Goal: Obtain resource: Obtain resource

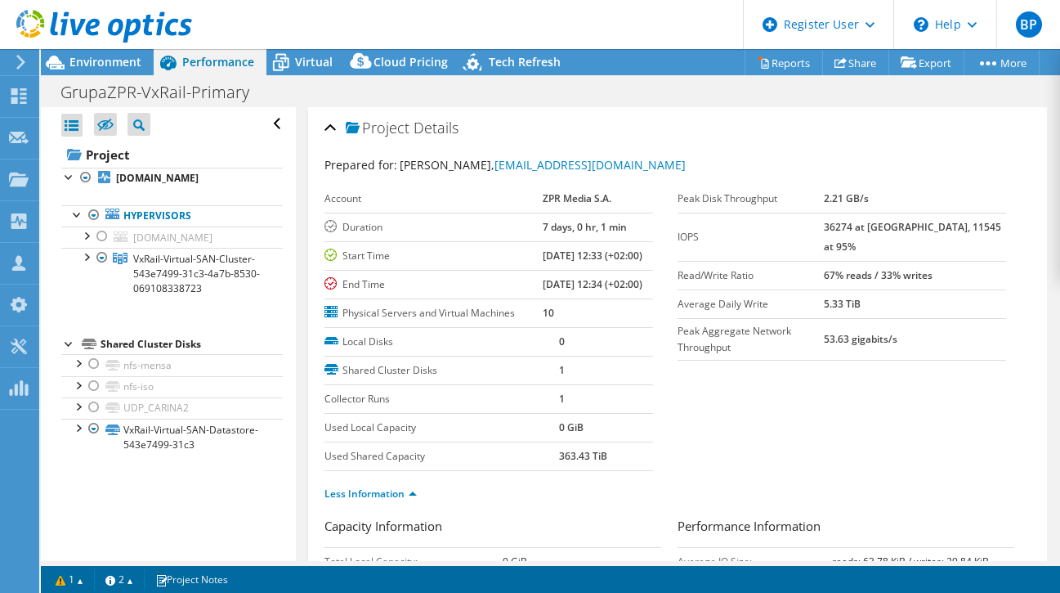
select select "USD"
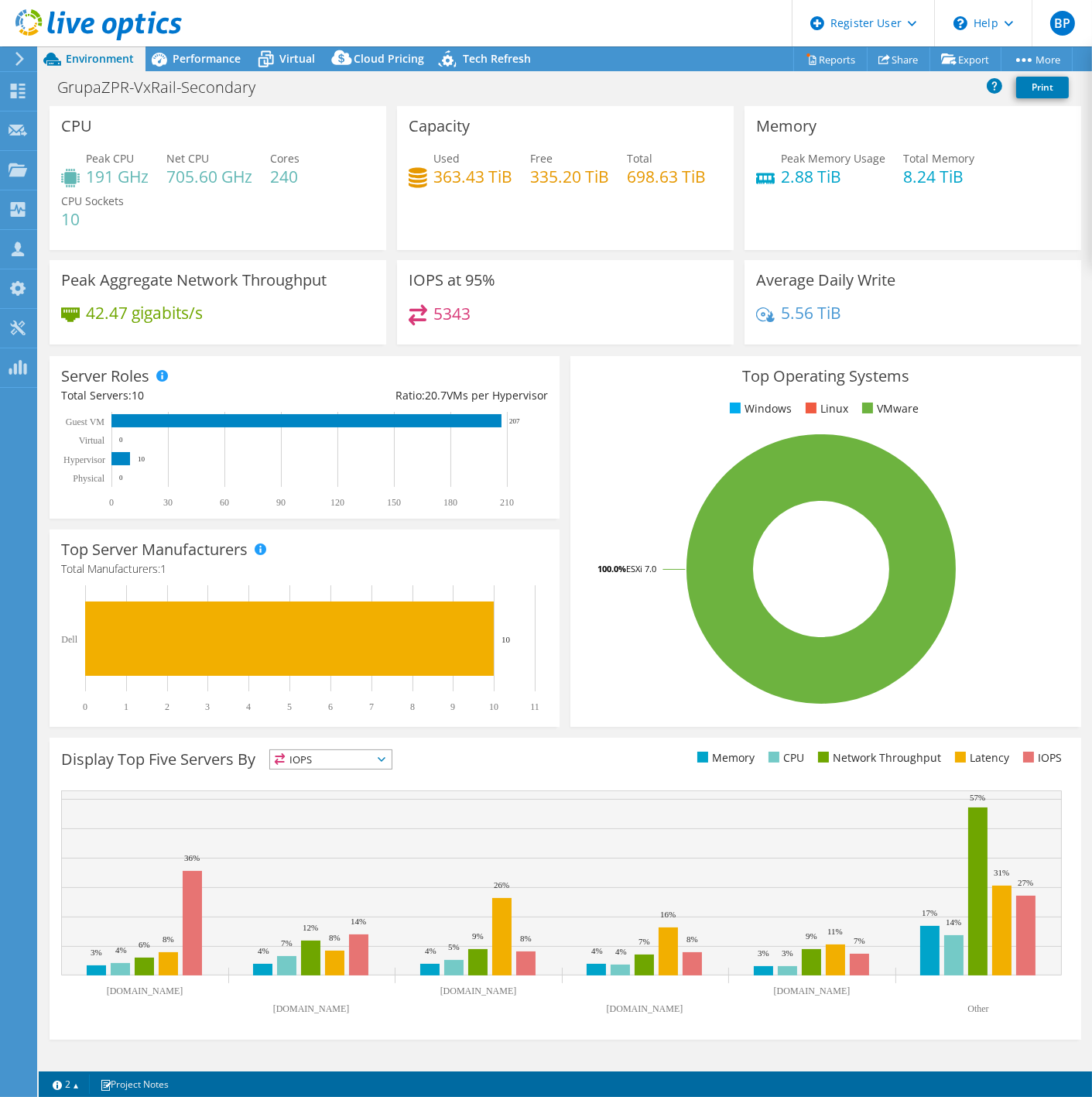
select select "USD"
click at [192, 43] on header "BP Dell User Boris Pavlik Boris.Pavlik@Dell.com Dell My Profile Log Out \n Help…" at bounding box center [546, 23] width 1092 height 46
click at [188, 59] on span "Performance" at bounding box center [206, 59] width 68 height 15
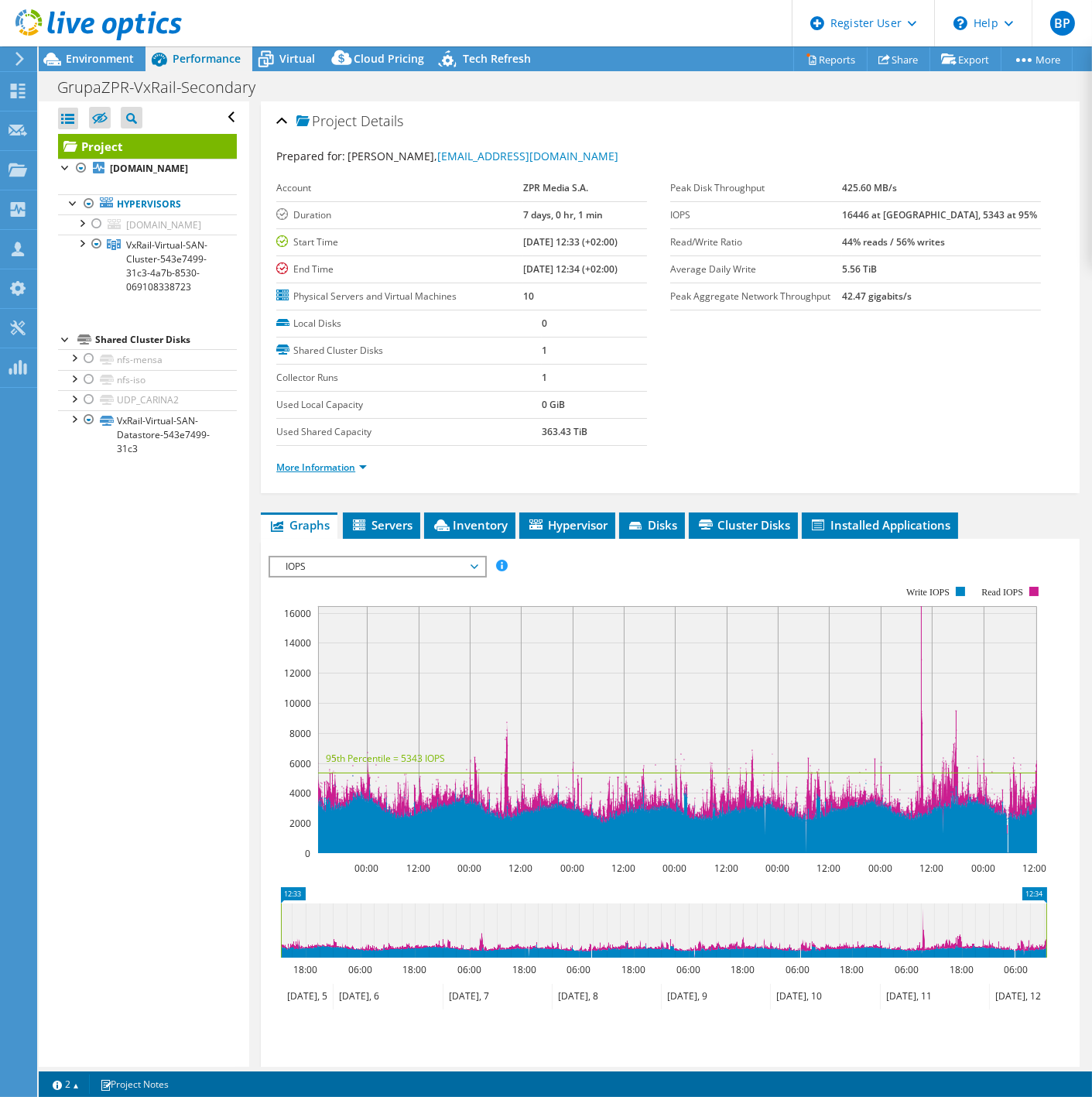
click at [312, 463] on link "More Information" at bounding box center [322, 467] width 91 height 13
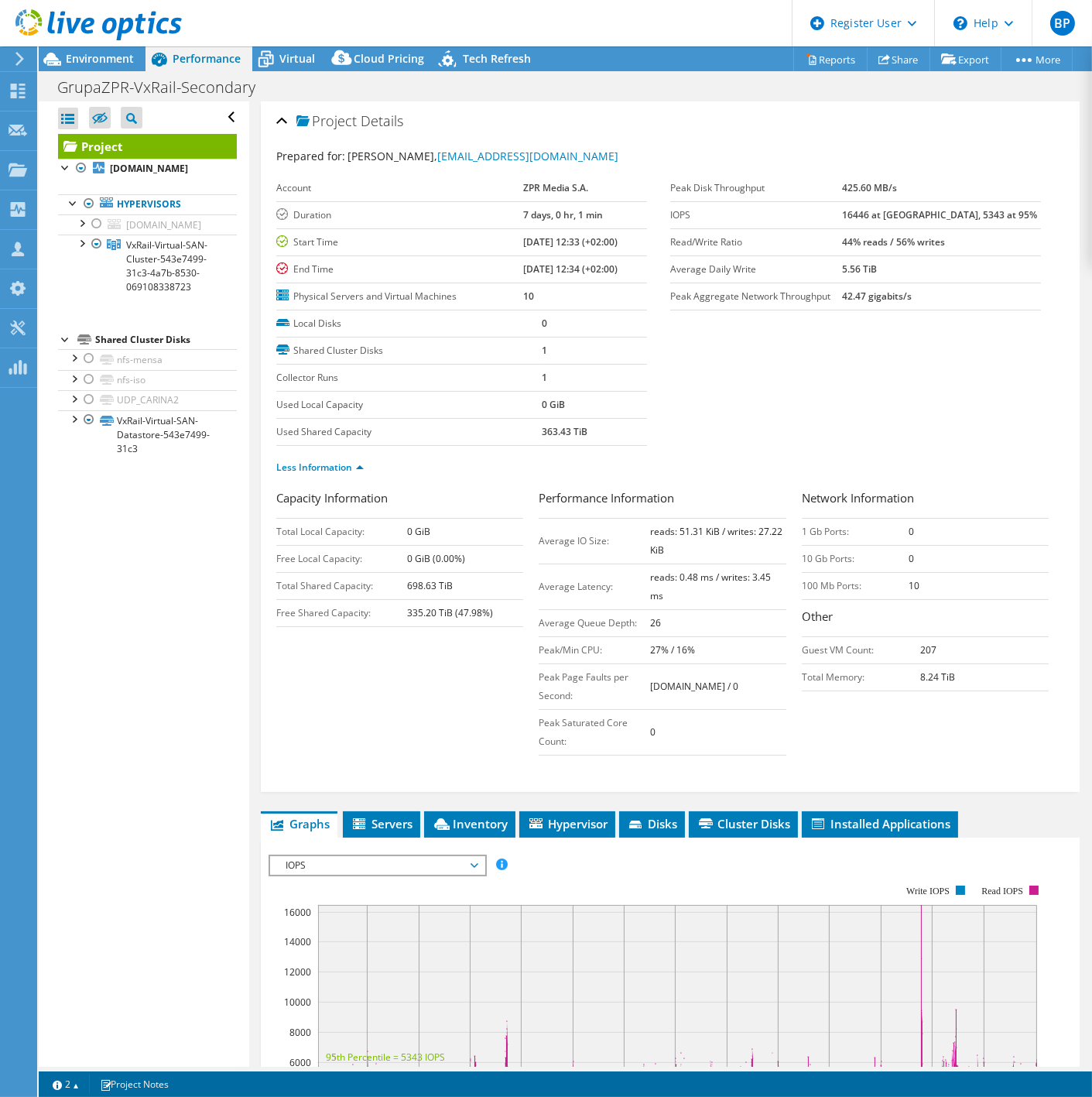
click at [202, 858] on div "Open All Close All Hide Excluded Nodes Project Tree Filter" at bounding box center [143, 584] width 209 height 965
click at [474, 689] on div "Capacity Information Total Local Capacity: 0 GiB Free Local Capacity: 0 GiB (0.…" at bounding box center [671, 626] width 788 height 274
click at [473, 857] on span "IOPS" at bounding box center [377, 866] width 199 height 19
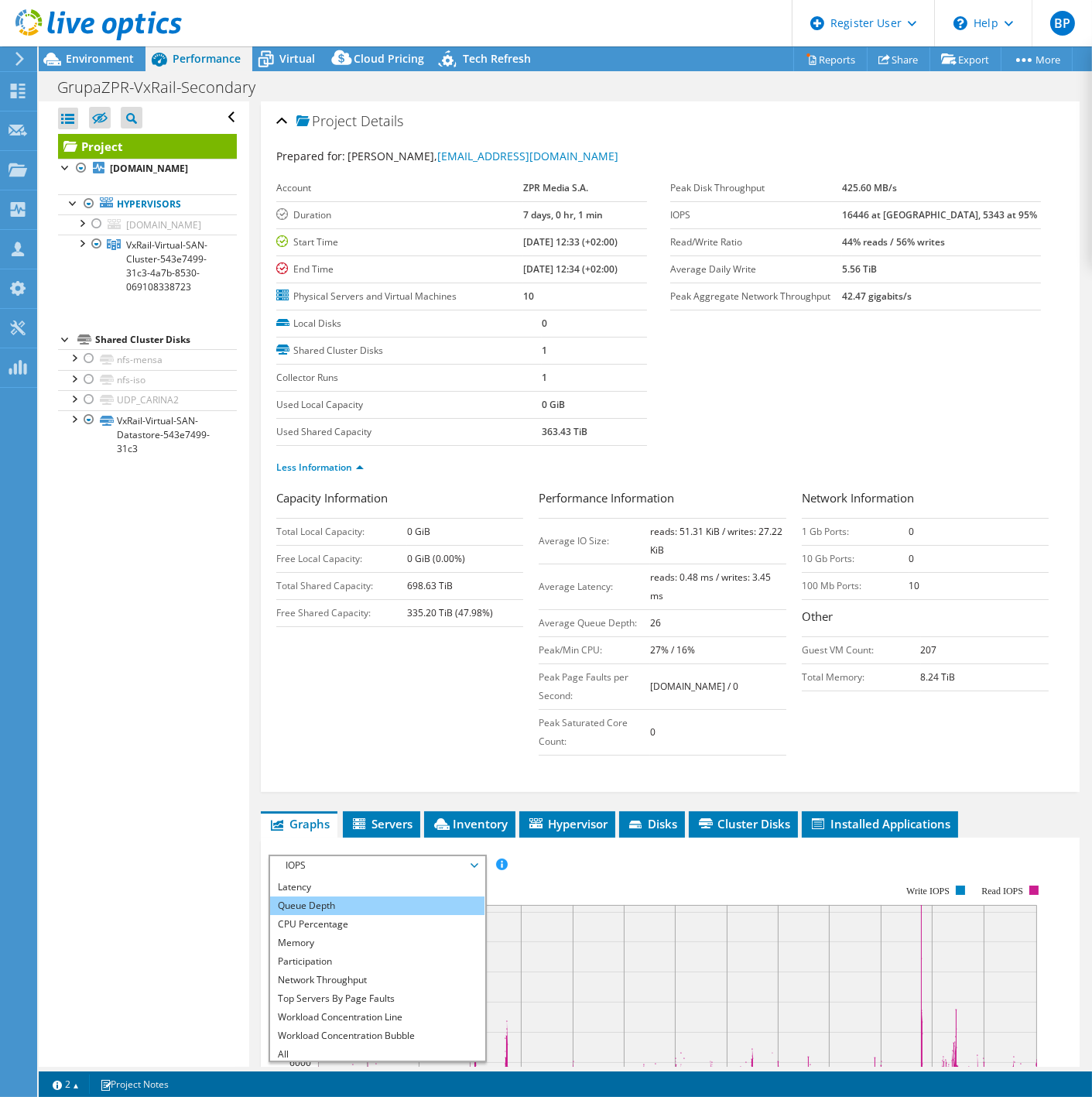
scroll to position [55, 0]
click at [328, 925] on li "CPU Percentage" at bounding box center [377, 923] width 214 height 19
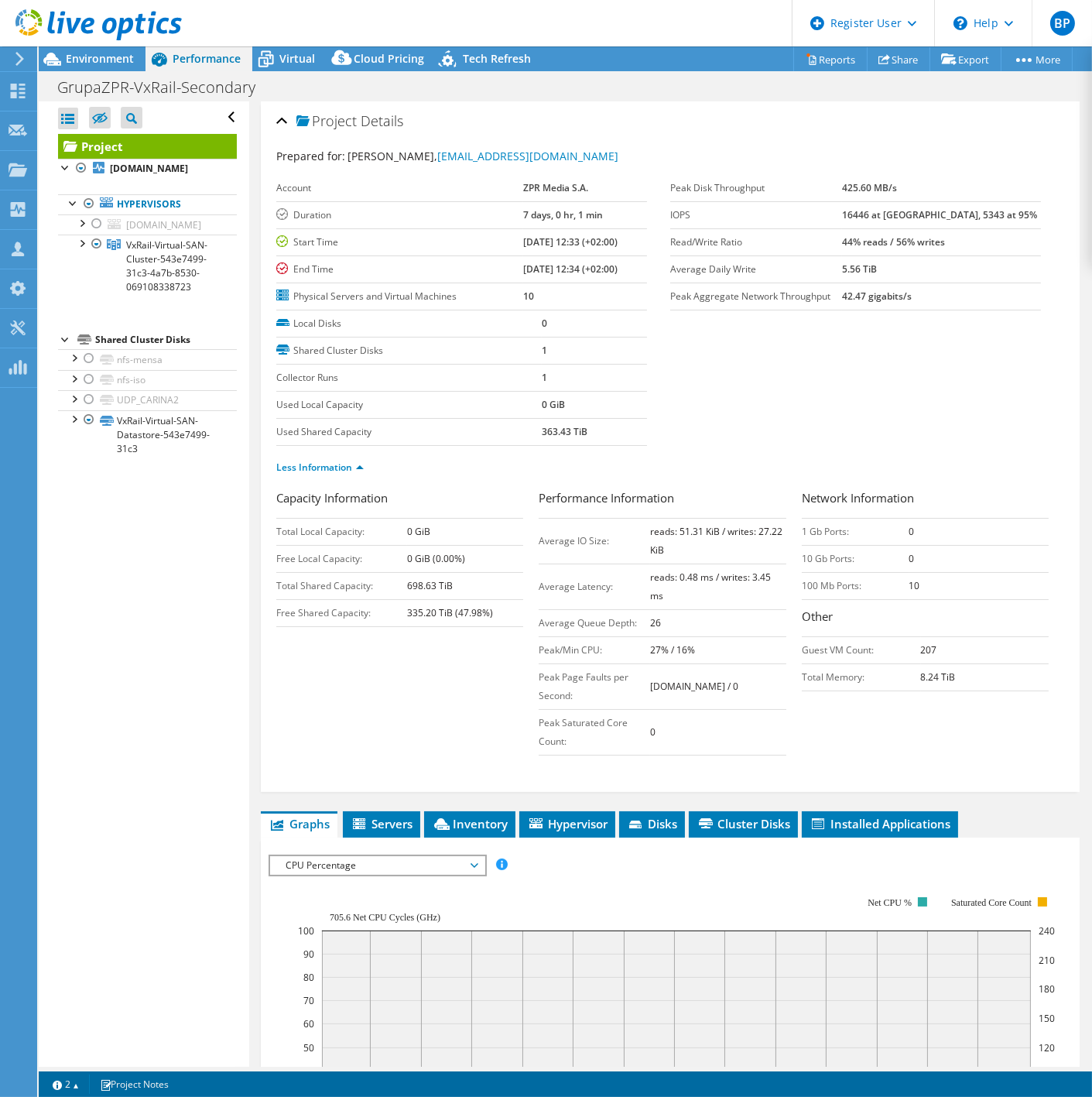
click at [492, 759] on div "Capacity Information Total Local Capacity: 0 GiB Free Local Capacity: 0 GiB (0.…" at bounding box center [671, 626] width 788 height 274
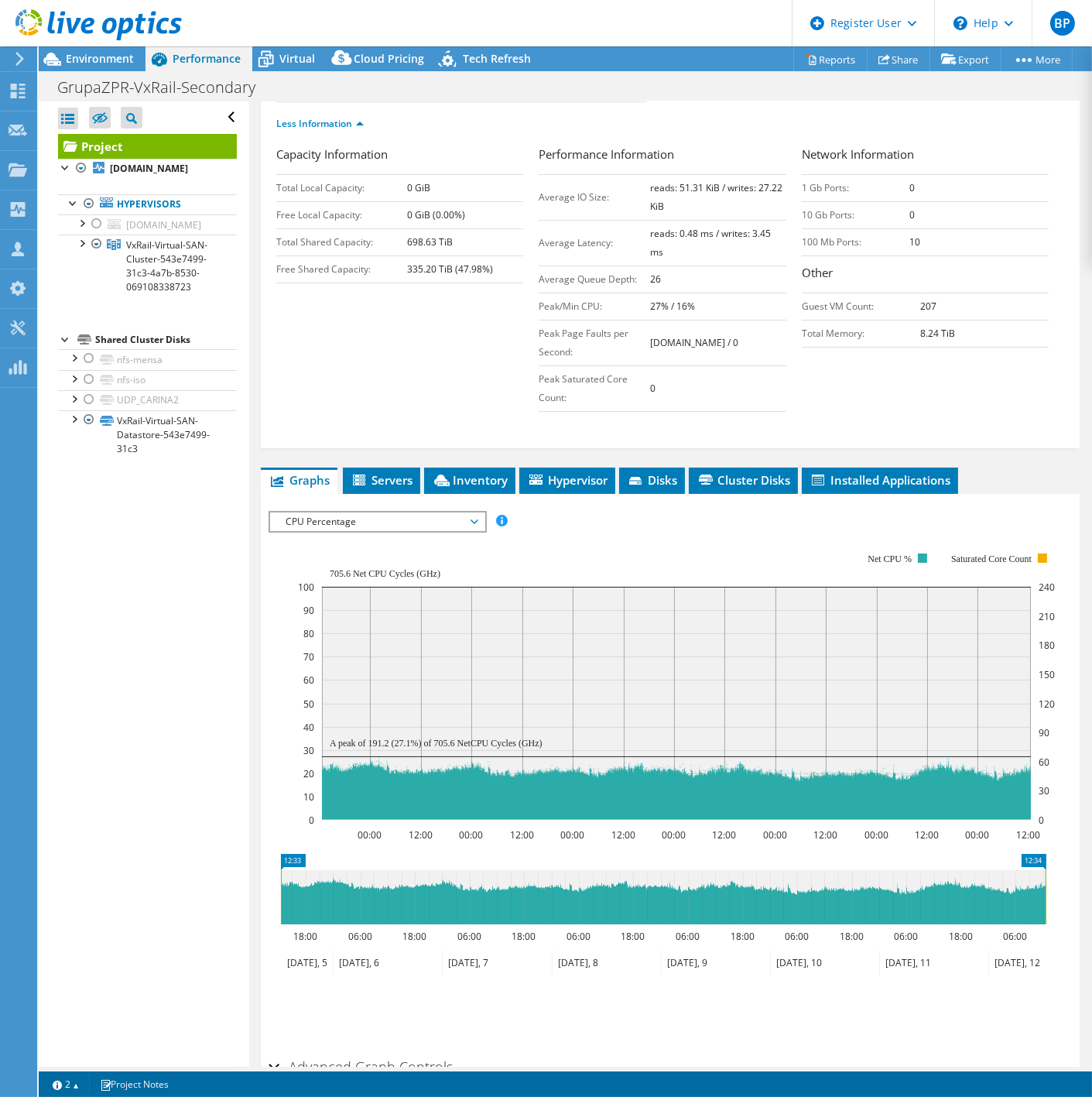
scroll to position [431, 0]
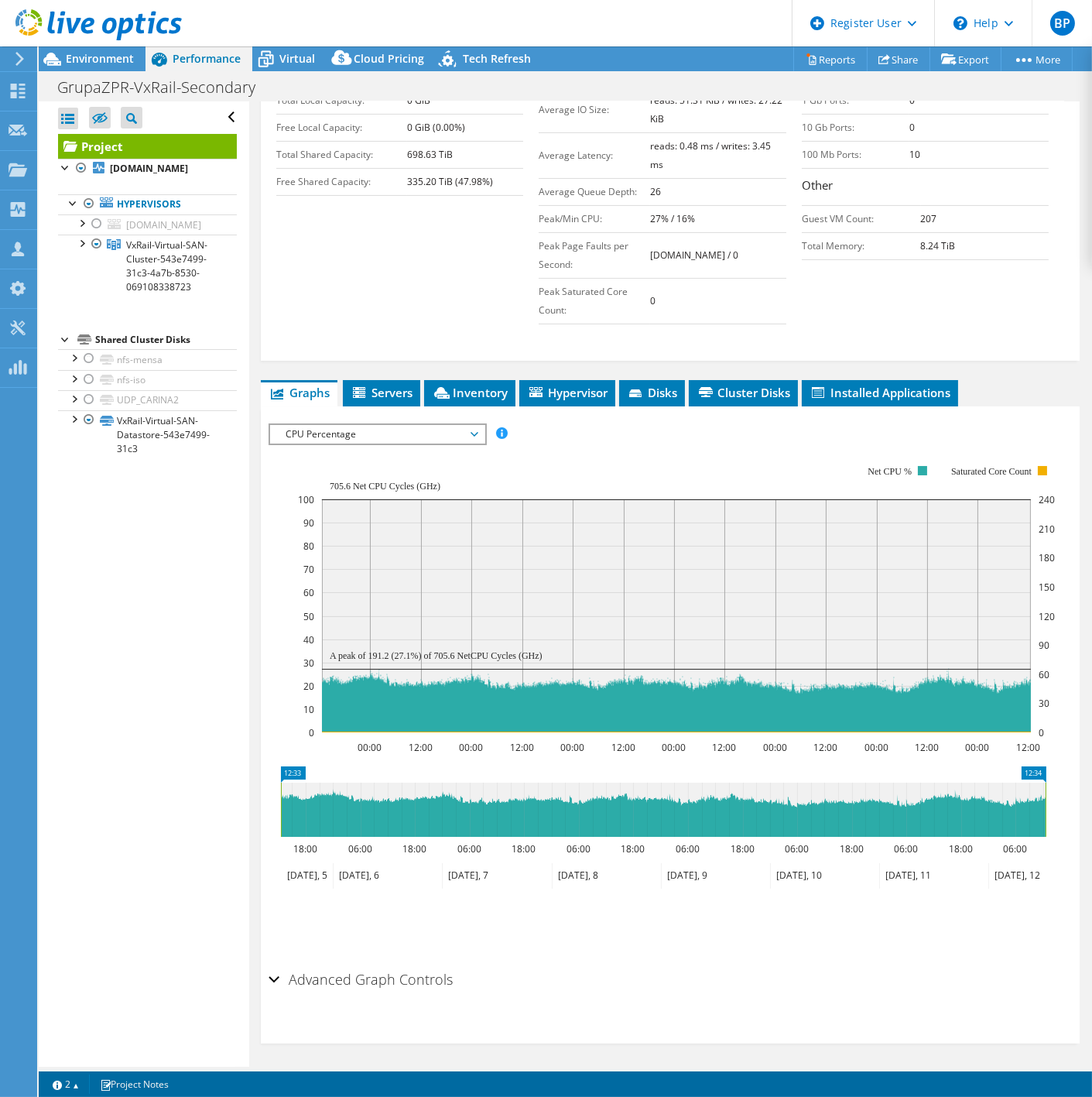
click at [395, 439] on span "CPU Percentage" at bounding box center [377, 435] width 199 height 19
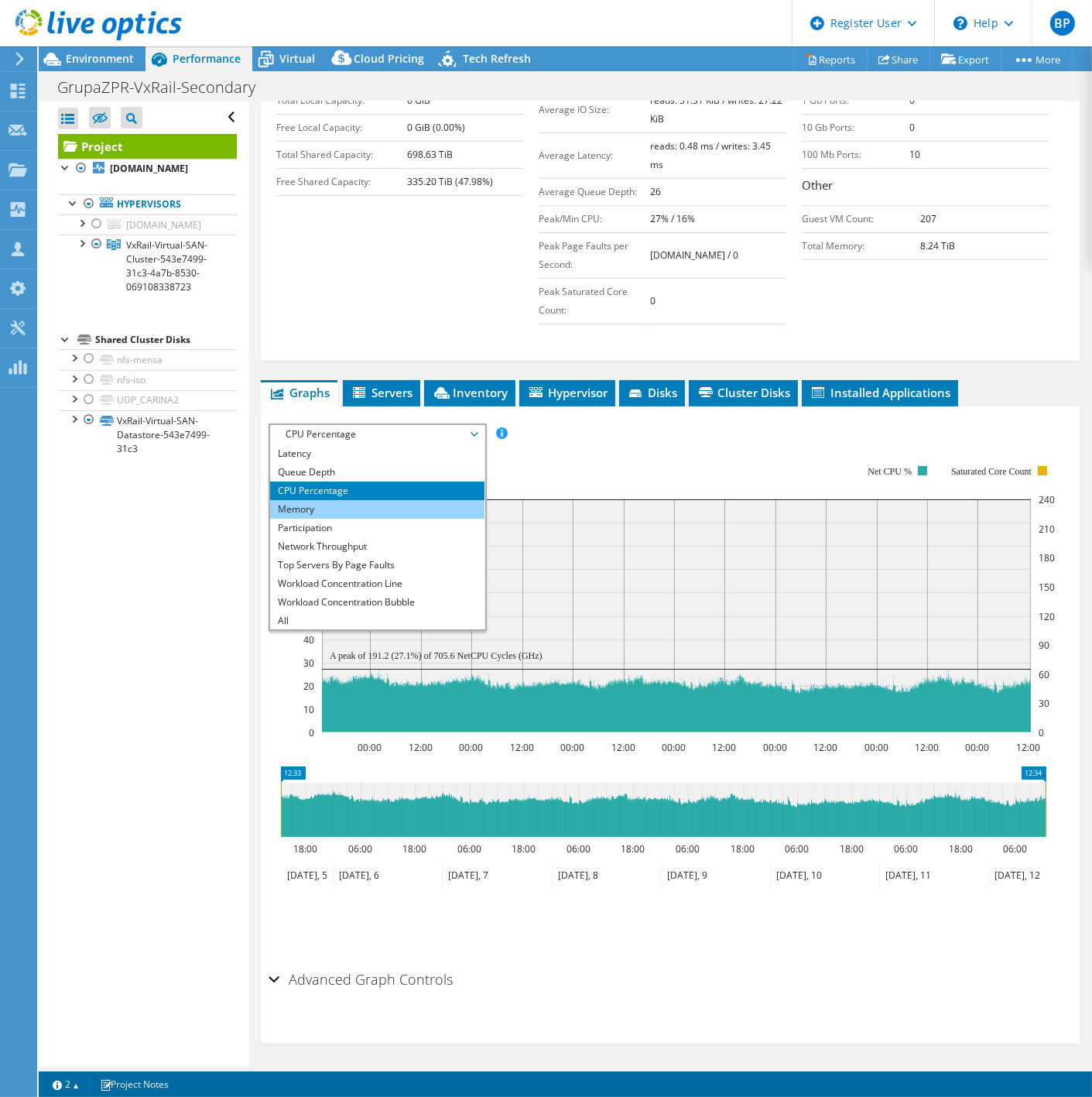
click at [305, 507] on li "Memory" at bounding box center [377, 510] width 214 height 19
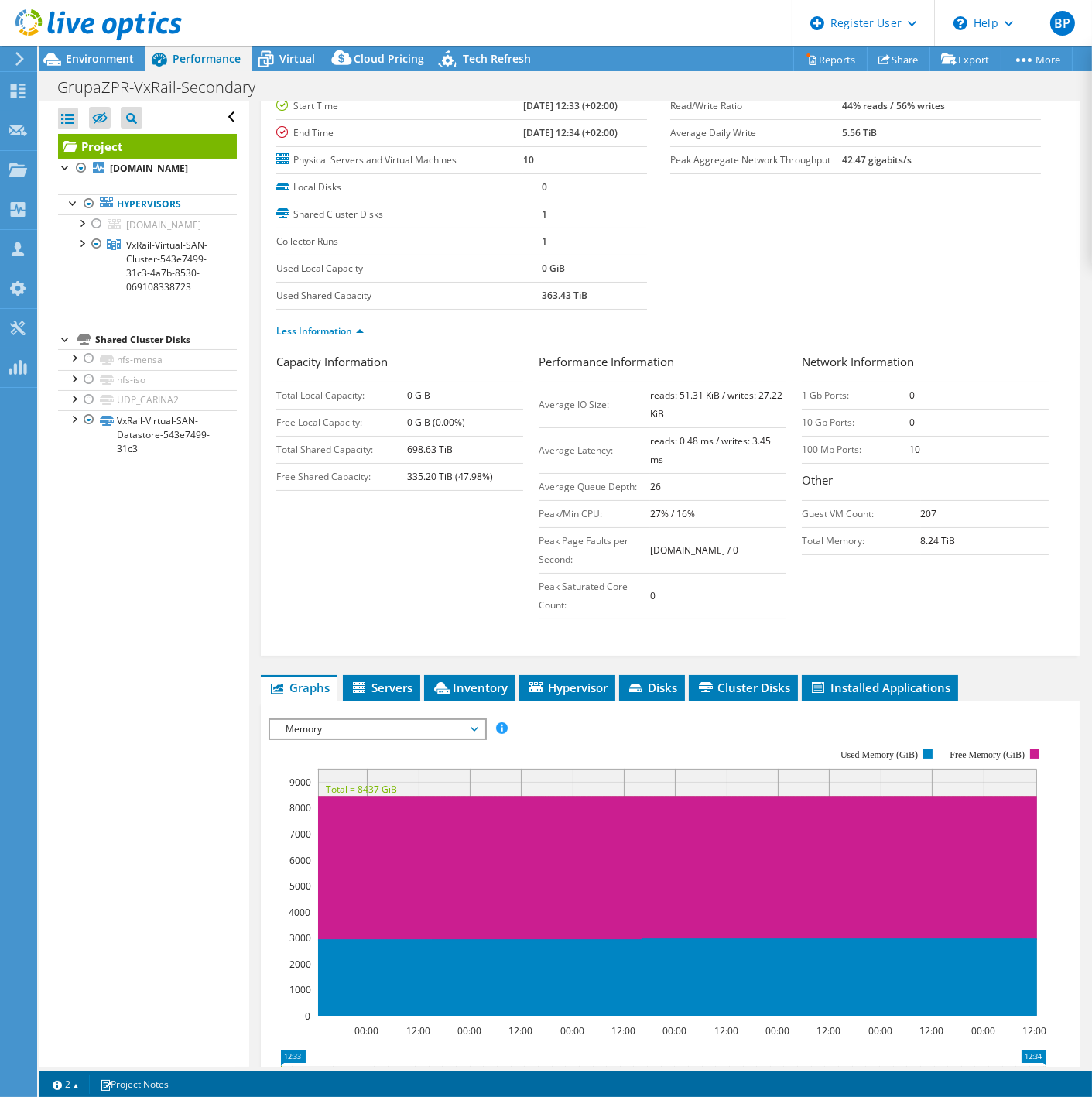
scroll to position [0, 0]
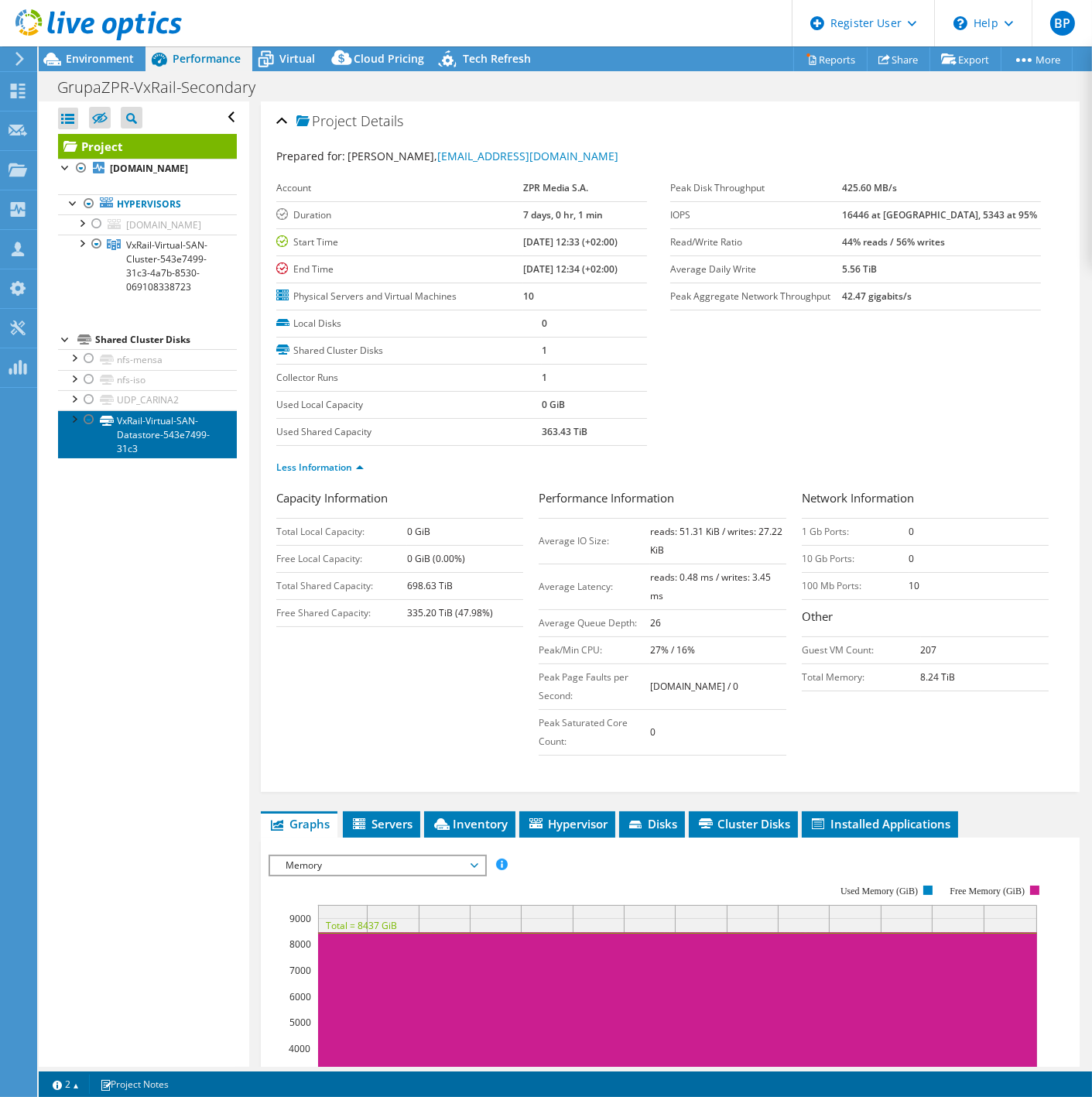
click at [163, 459] on link "VxRail-Virtual-SAN-Datastore-543e7499-31c3" at bounding box center [147, 434] width 179 height 48
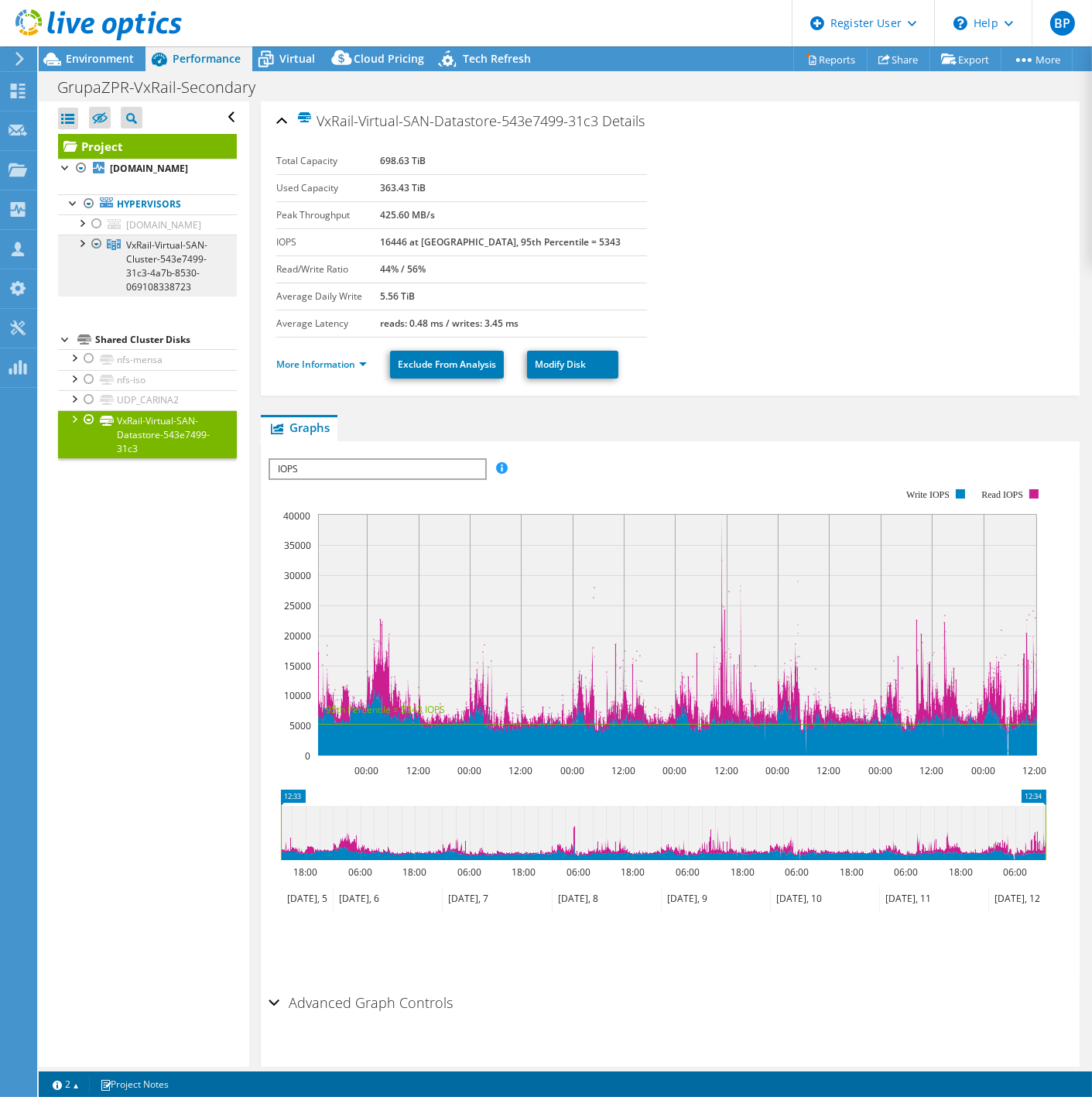
click at [172, 267] on span "VxRail-Virtual-SAN-Cluster-543e7499-31c3-4a7b-8530-069108338723" at bounding box center [167, 266] width 81 height 55
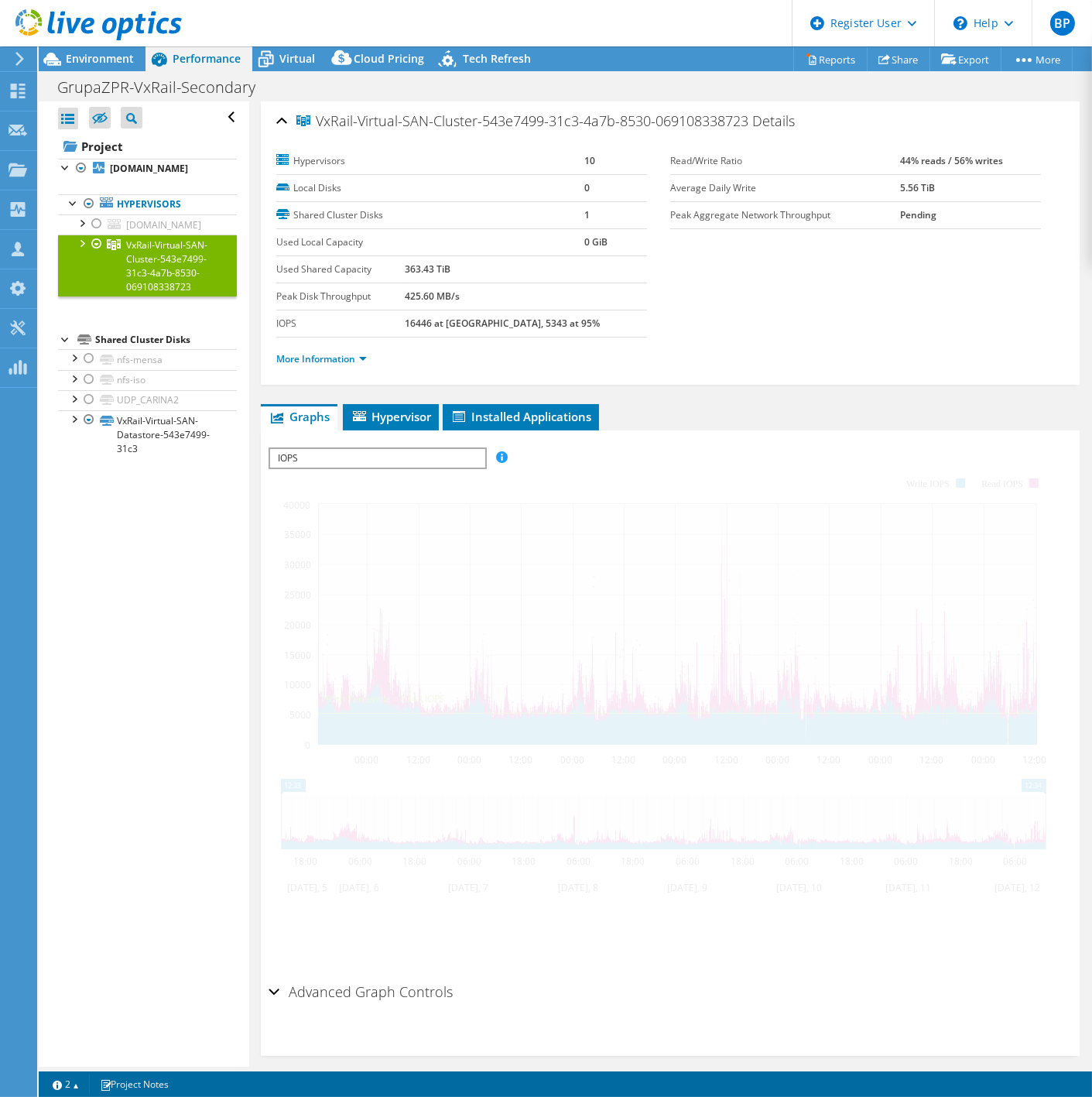
click at [81, 250] on div at bounding box center [81, 243] width 15 height 15
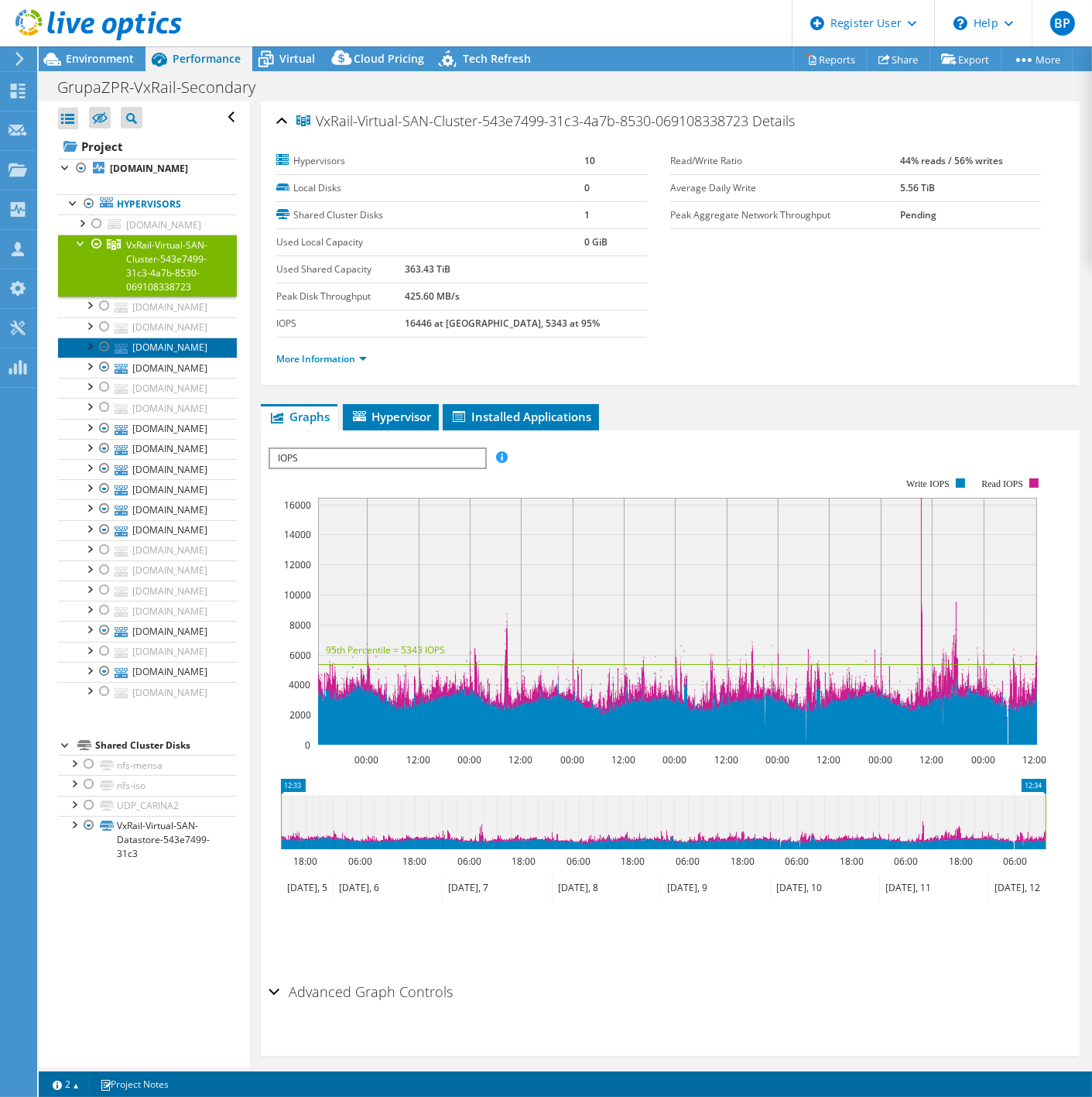
click at [183, 358] on link "[DOMAIN_NAME]" at bounding box center [147, 347] width 179 height 20
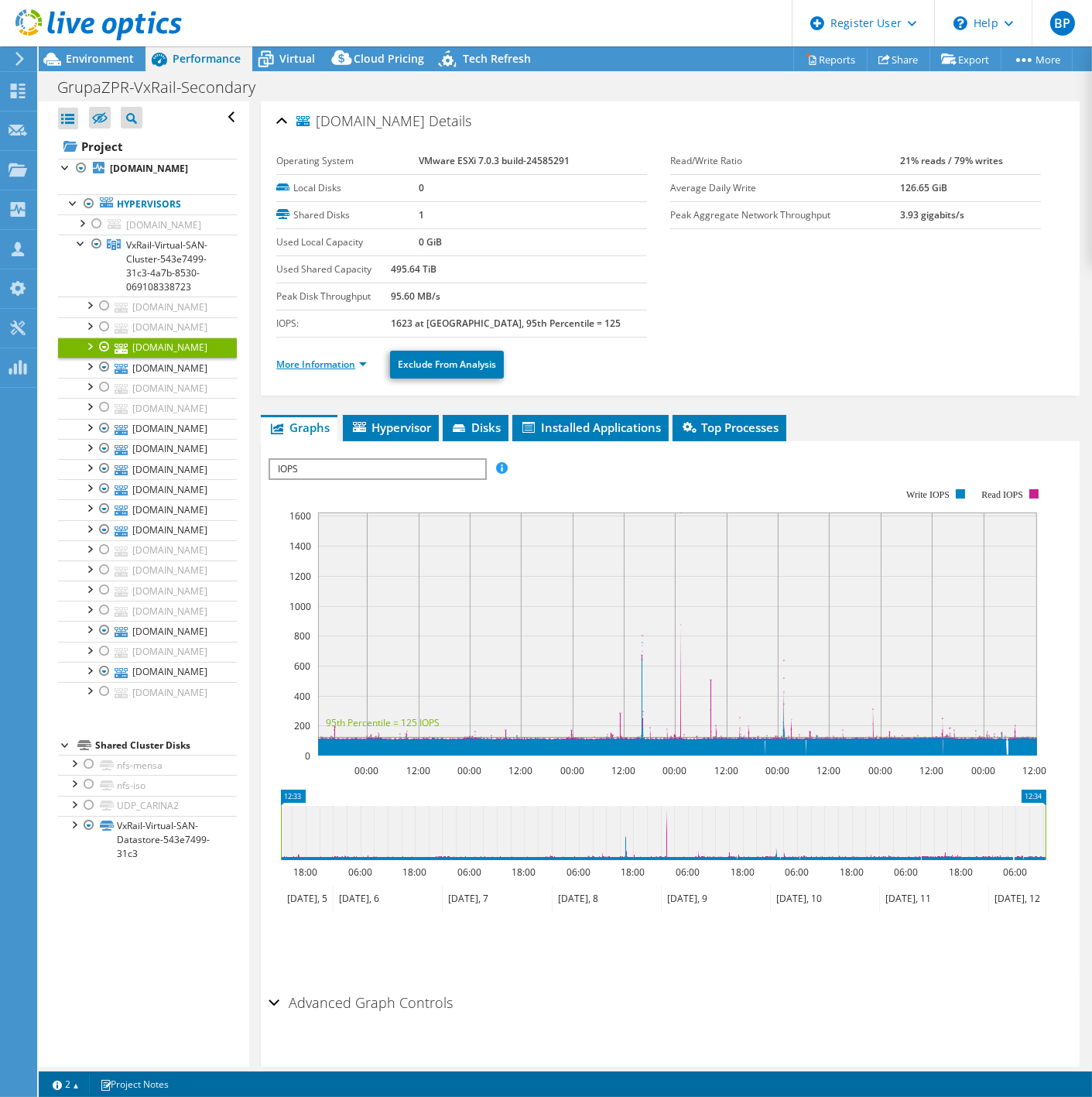
click at [322, 364] on link "More Information" at bounding box center [322, 365] width 91 height 13
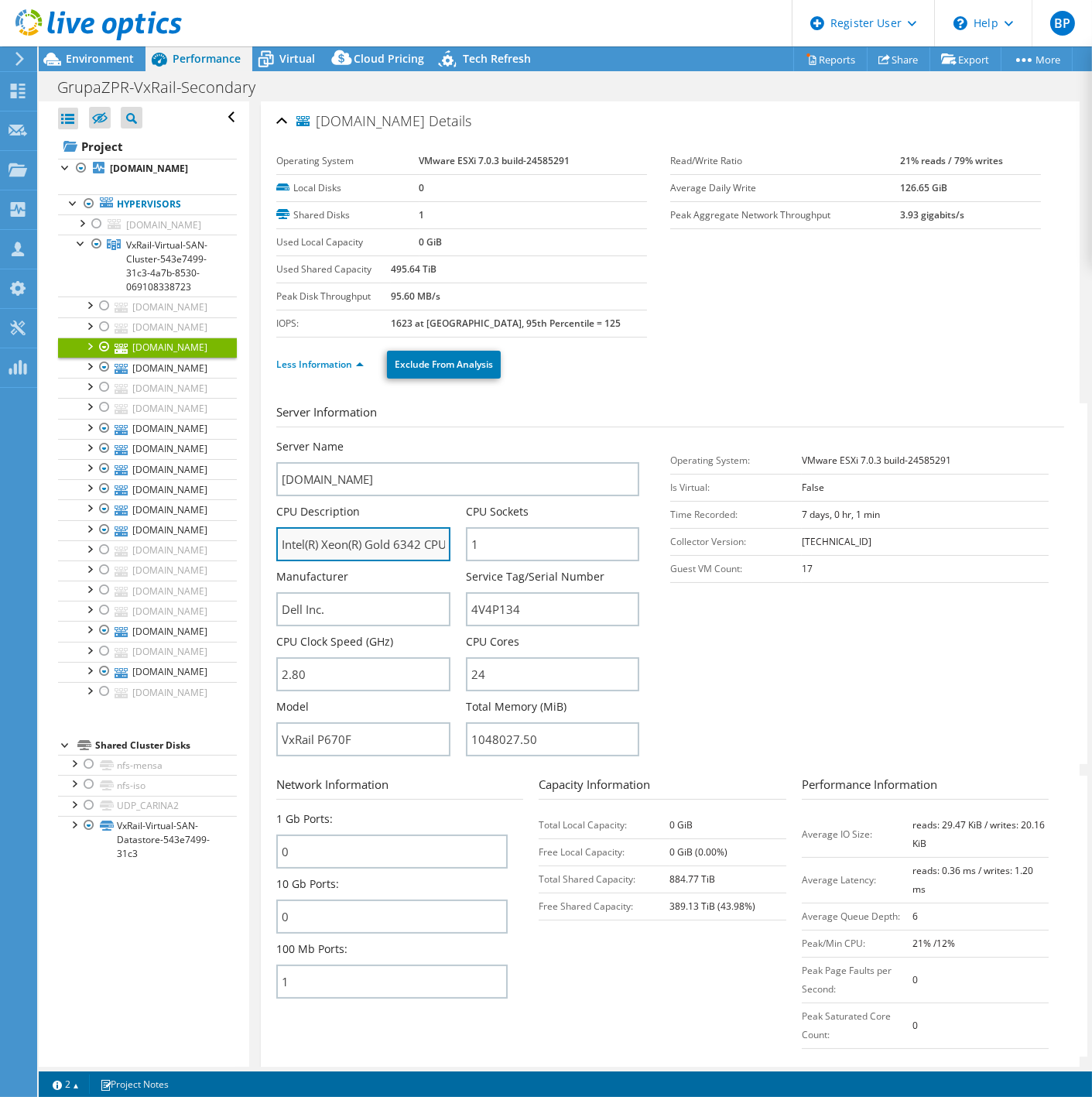
click at [382, 548] on input "Intel(R) Xeon(R) Gold 6342 CPU @ 2.80GHz 279 GHz" at bounding box center [363, 545] width 173 height 34
click at [159, 378] on link "[DOMAIN_NAME]" at bounding box center [147, 368] width 179 height 20
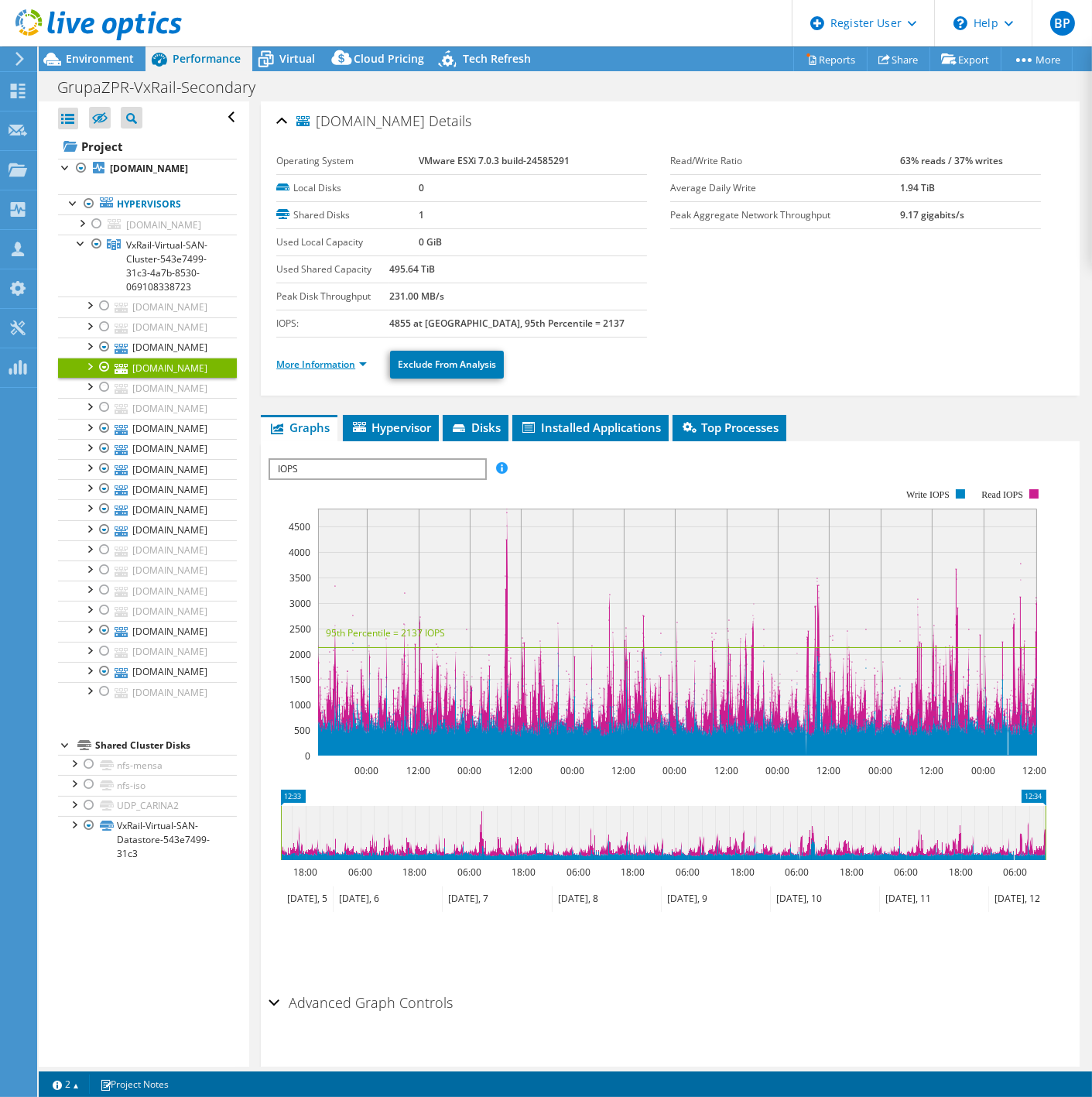
click at [330, 359] on link "More Information" at bounding box center [322, 365] width 91 height 13
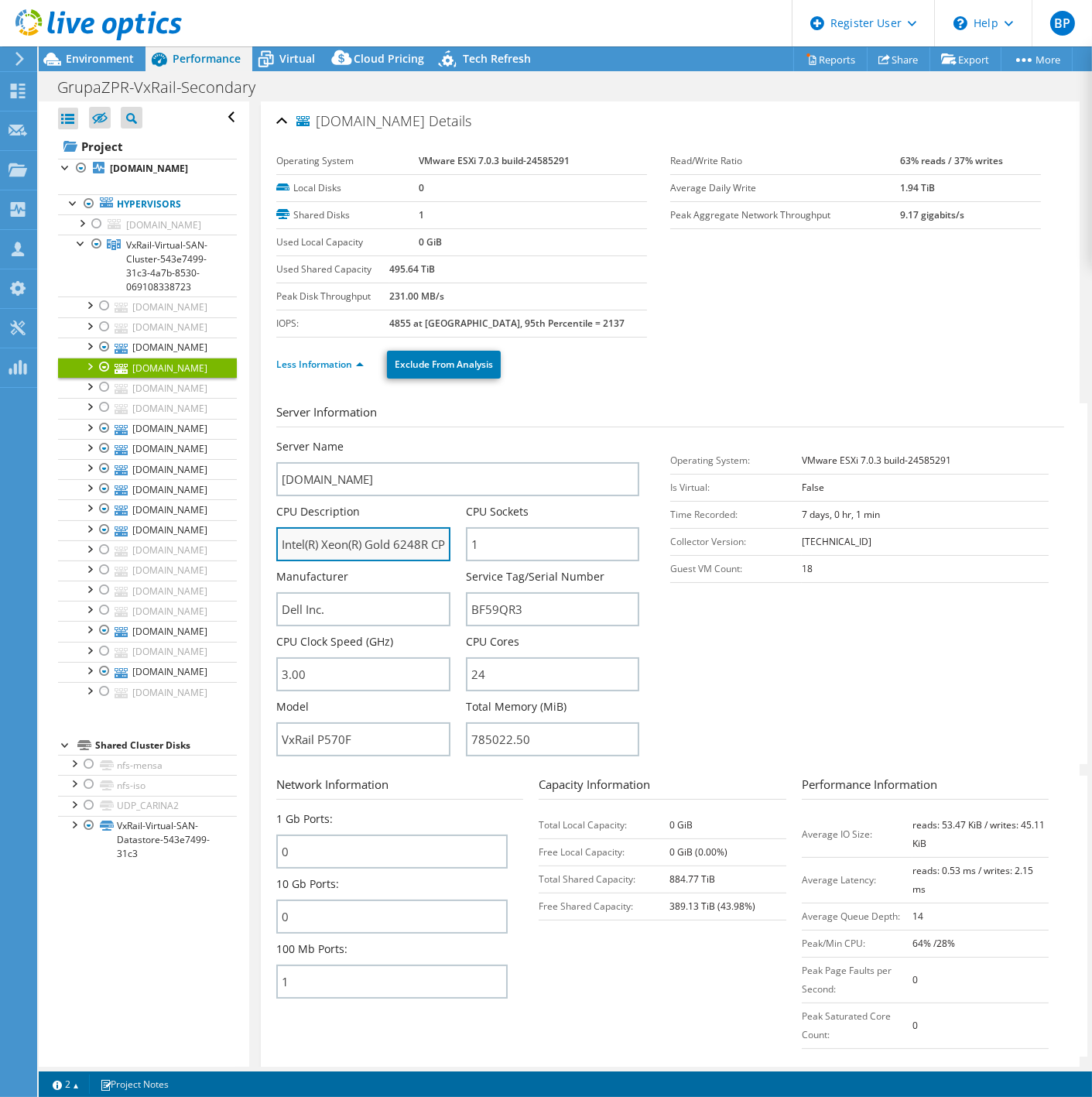
click at [380, 537] on input "Intel(R) Xeon(R) Gold 6248R CPU @ 3.00GHz 299 GHz" at bounding box center [363, 545] width 173 height 34
click at [147, 358] on link "[DOMAIN_NAME]" at bounding box center [147, 347] width 179 height 20
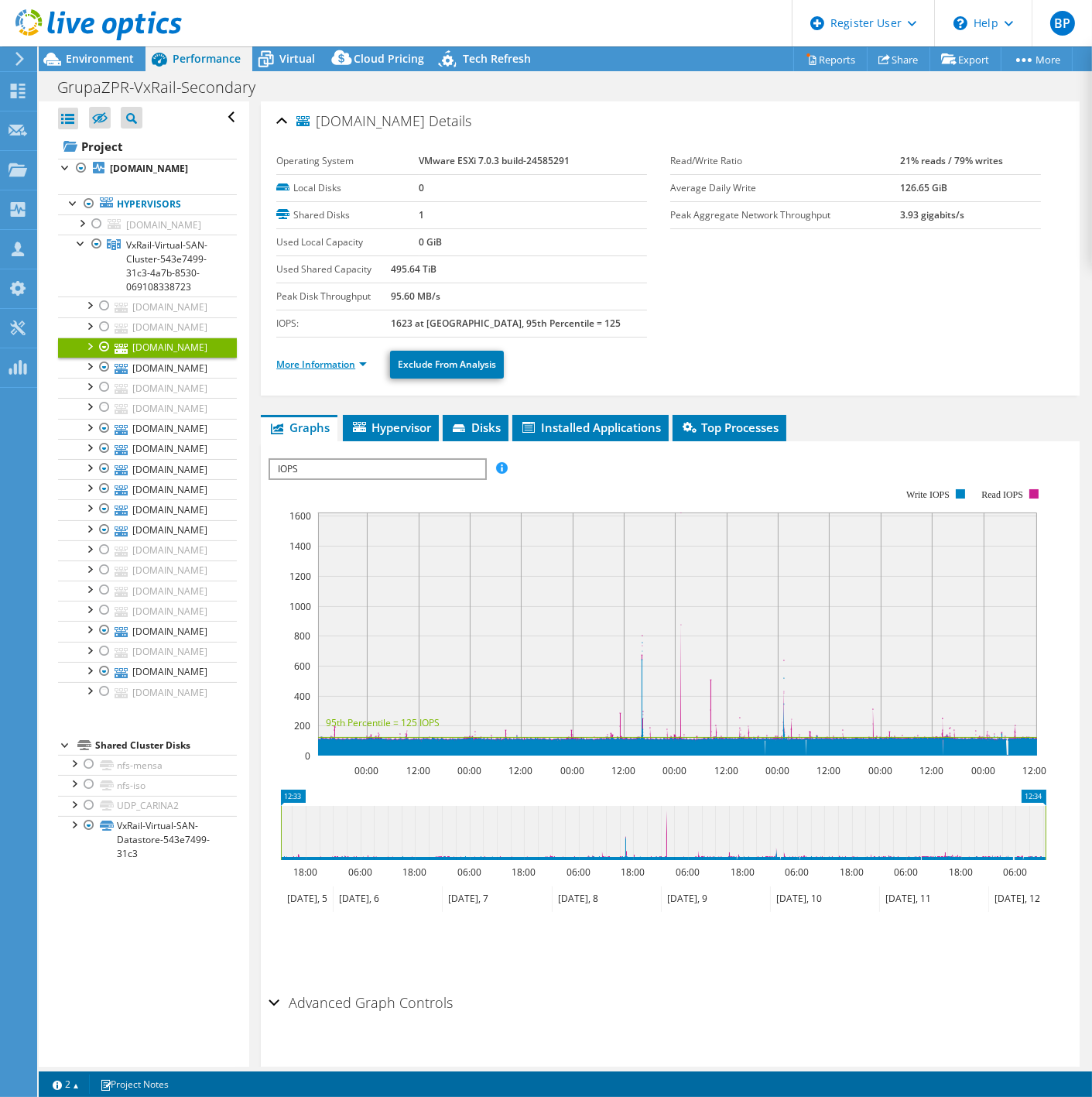
click at [300, 363] on link "More Information" at bounding box center [322, 365] width 91 height 13
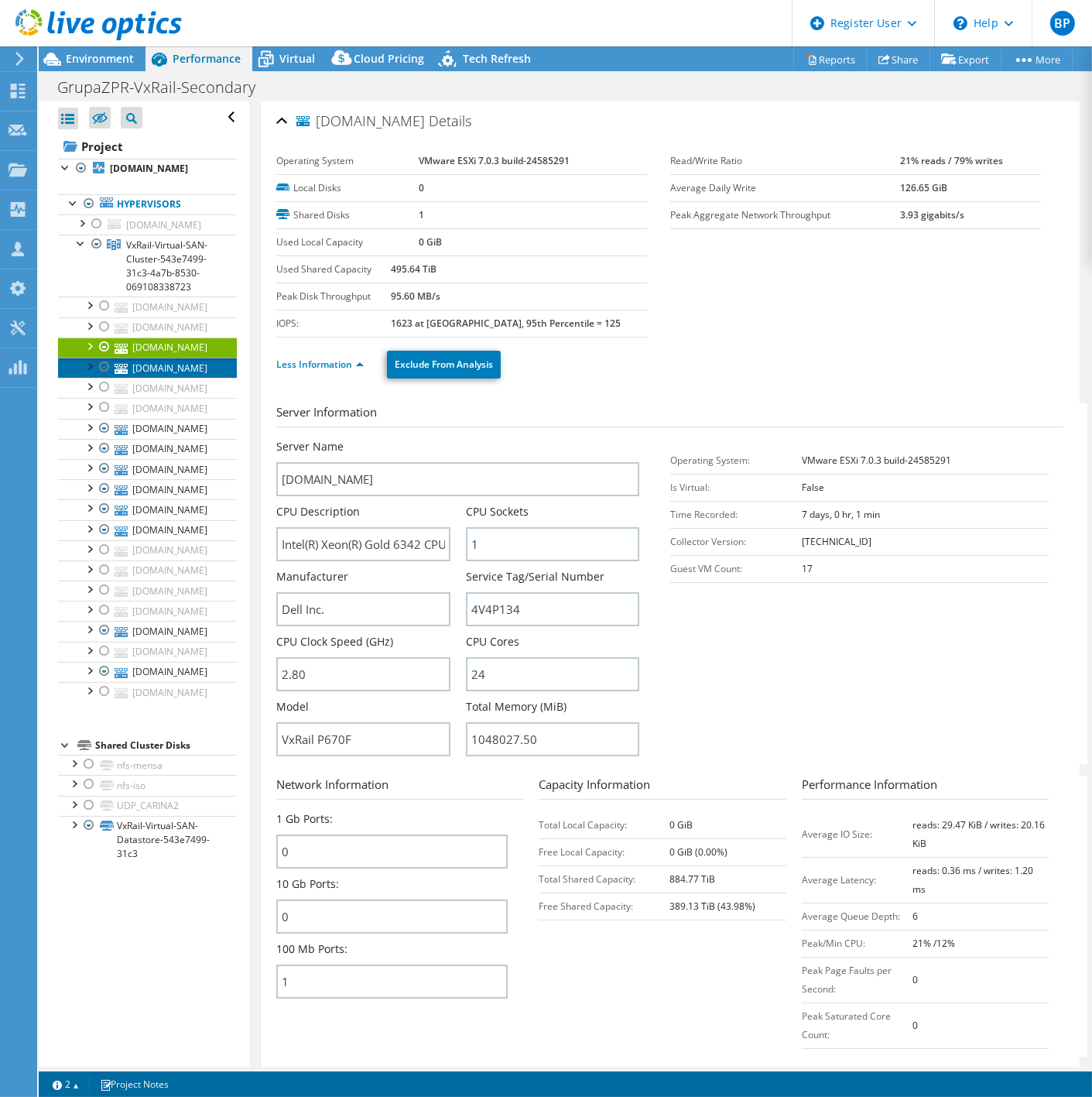
click at [132, 378] on link "[DOMAIN_NAME]" at bounding box center [147, 368] width 179 height 20
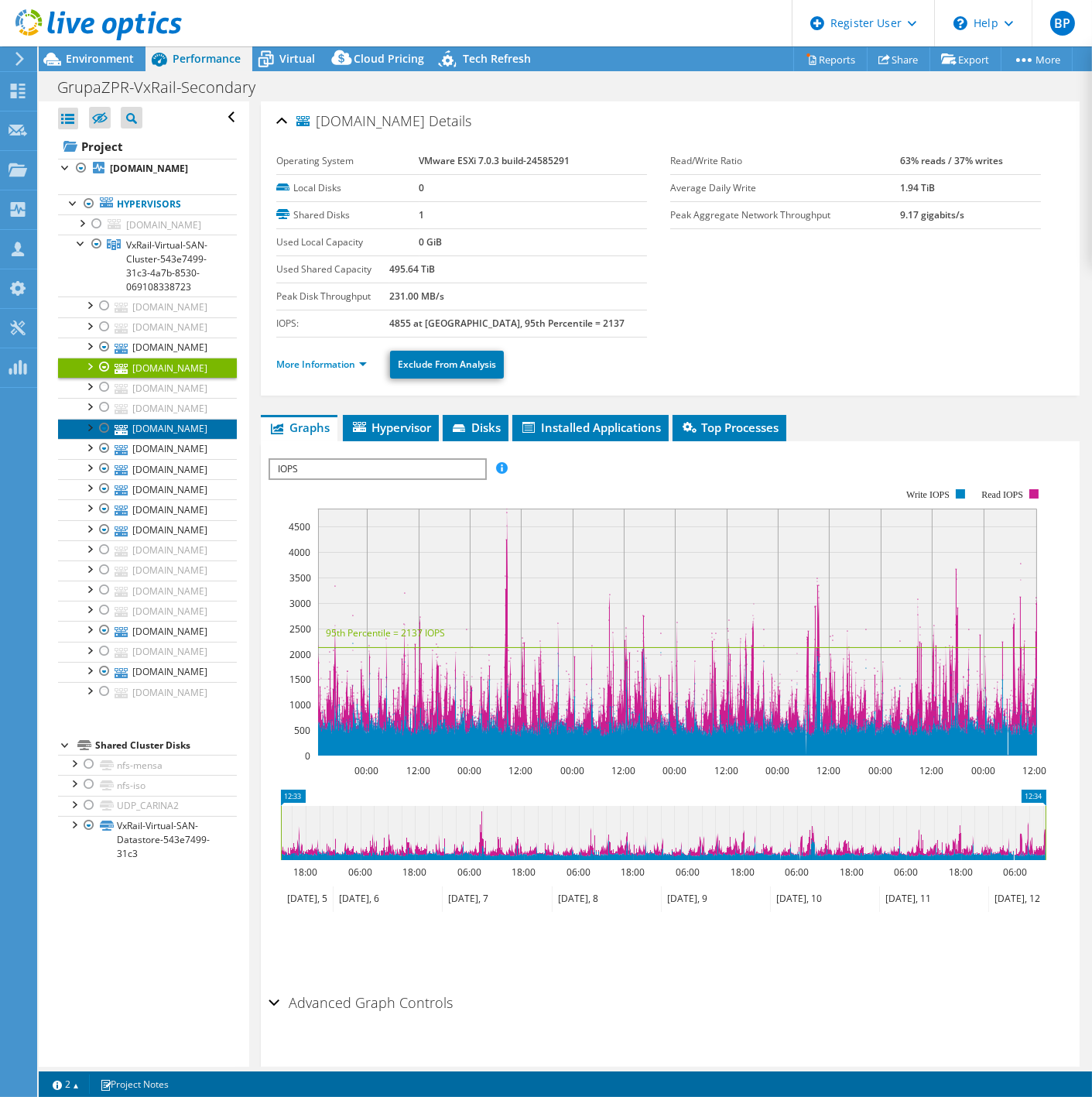
click at [147, 439] on link "[DOMAIN_NAME]" at bounding box center [147, 428] width 179 height 20
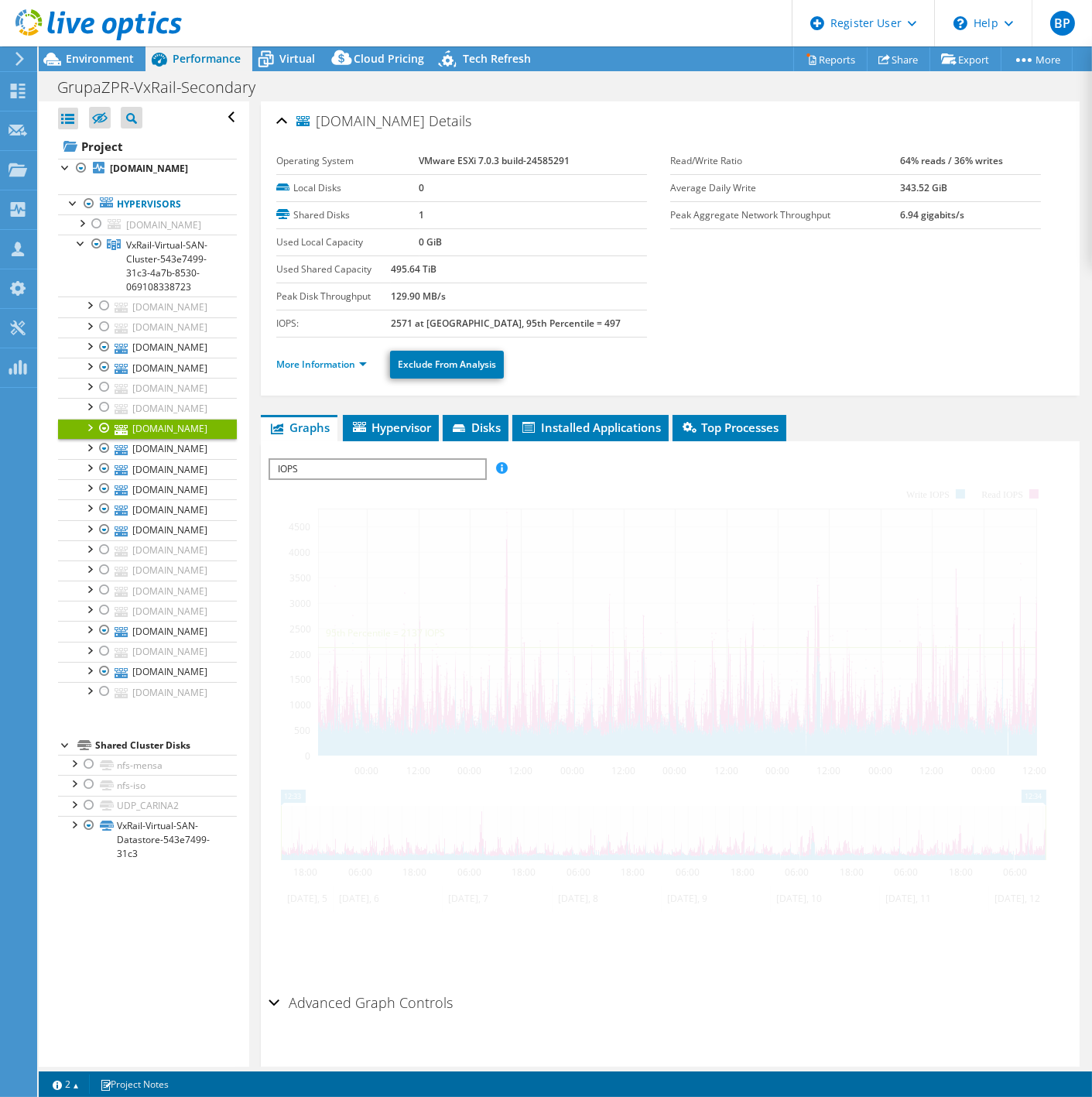
click at [146, 439] on link "[DOMAIN_NAME]" at bounding box center [147, 428] width 179 height 20
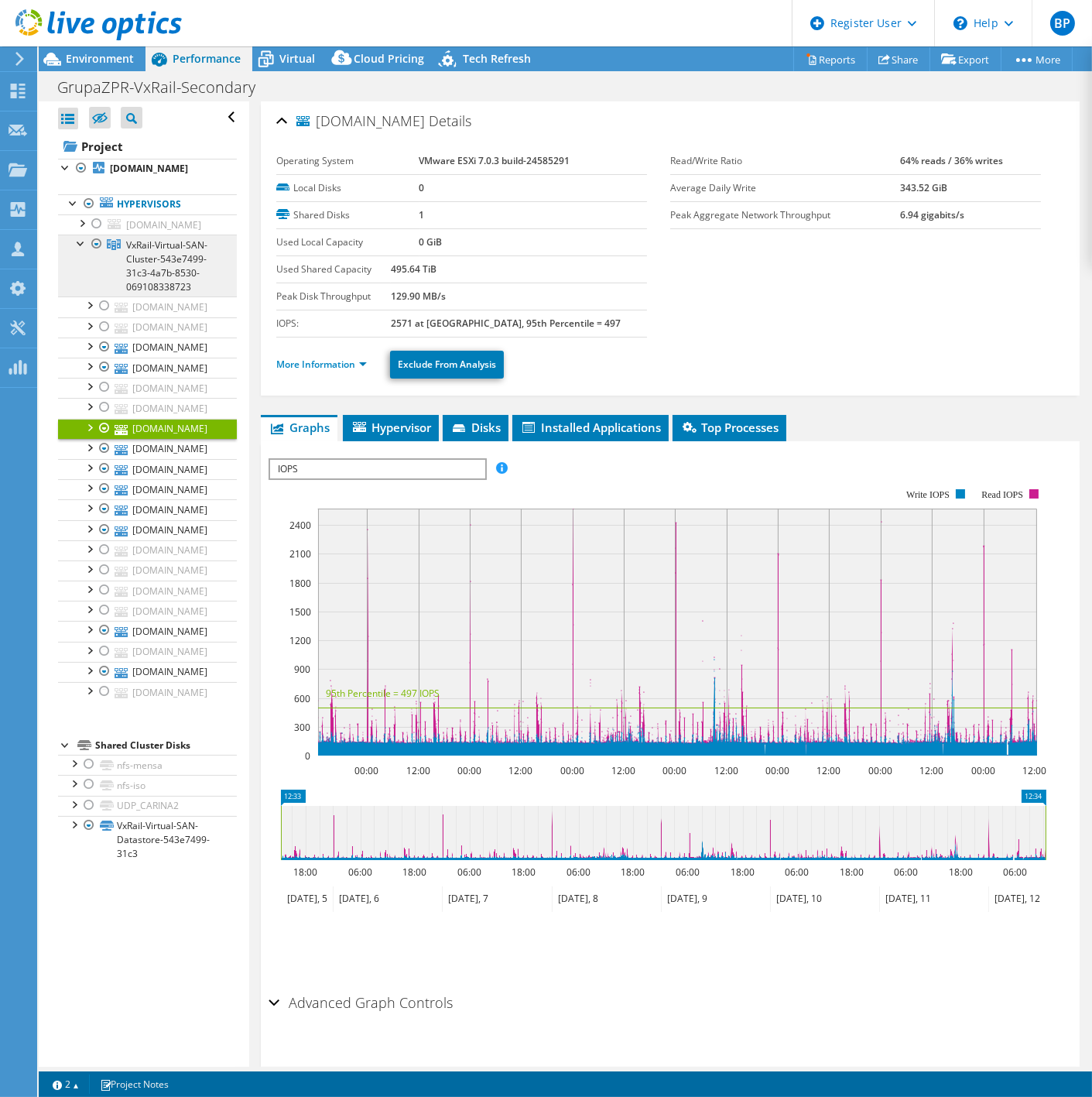
click at [154, 281] on span "VxRail-Virtual-SAN-Cluster-543e7499-31c3-4a7b-8530-069108338723" at bounding box center [167, 266] width 81 height 55
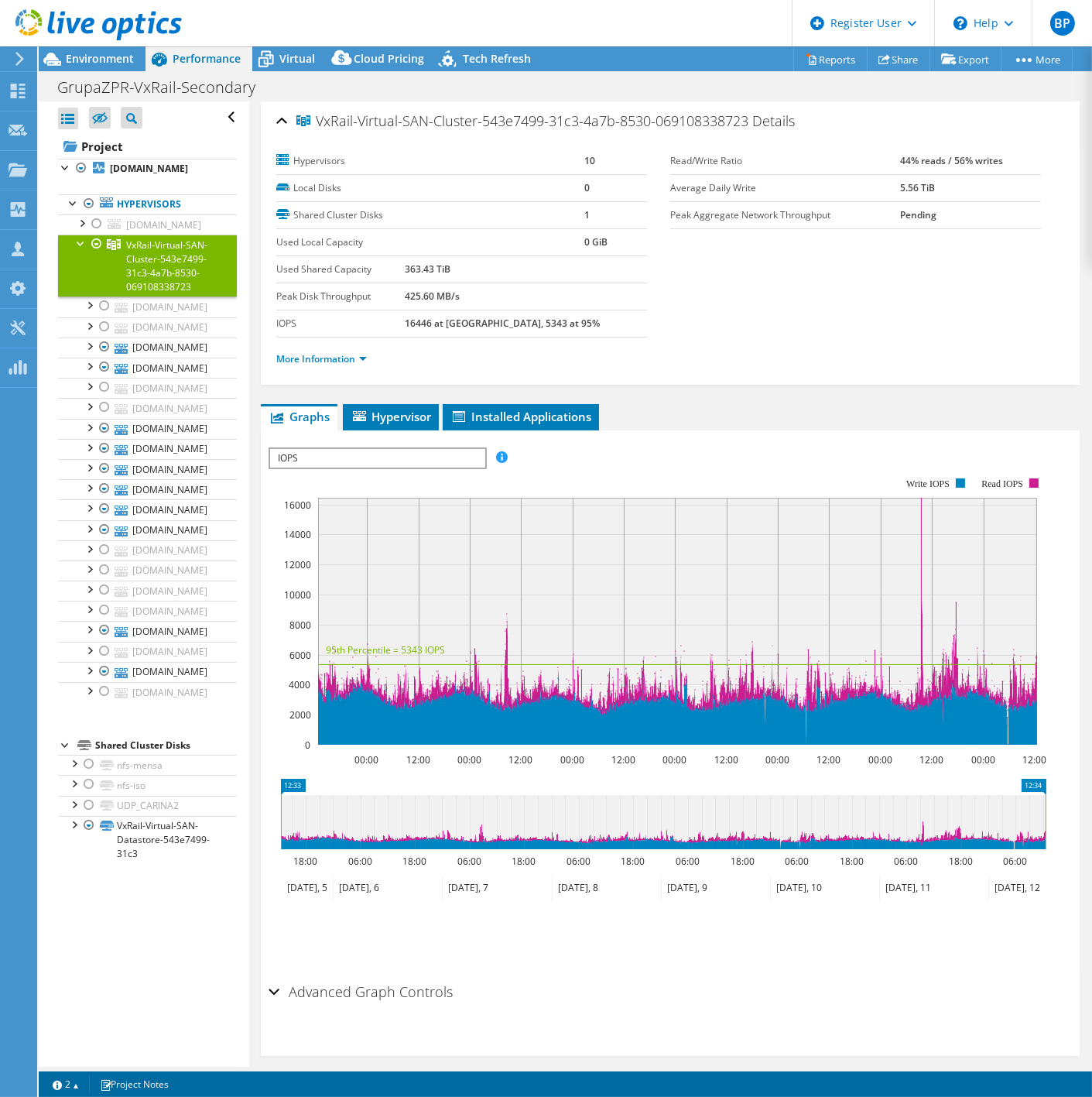
click at [392, 398] on div "VxRail-Virtual-SAN-Cluster-543e7499-31c3-4a7b-8530-069108338723 Details Hypervi…" at bounding box center [670, 592] width 842 height 981
click at [396, 411] on span "Hypervisor" at bounding box center [390, 417] width 81 height 15
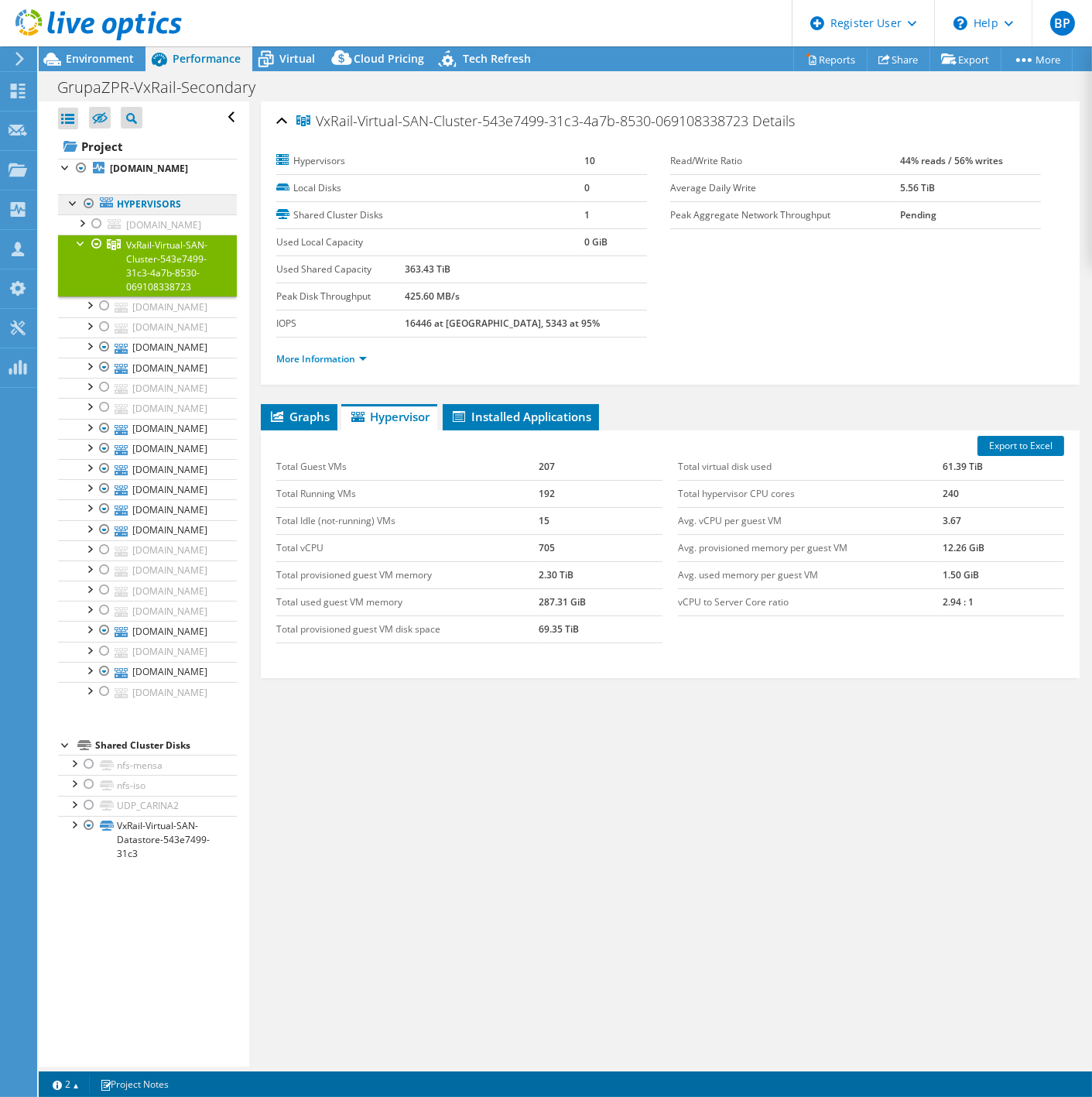
click at [144, 212] on link "Hypervisors" at bounding box center [147, 204] width 179 height 20
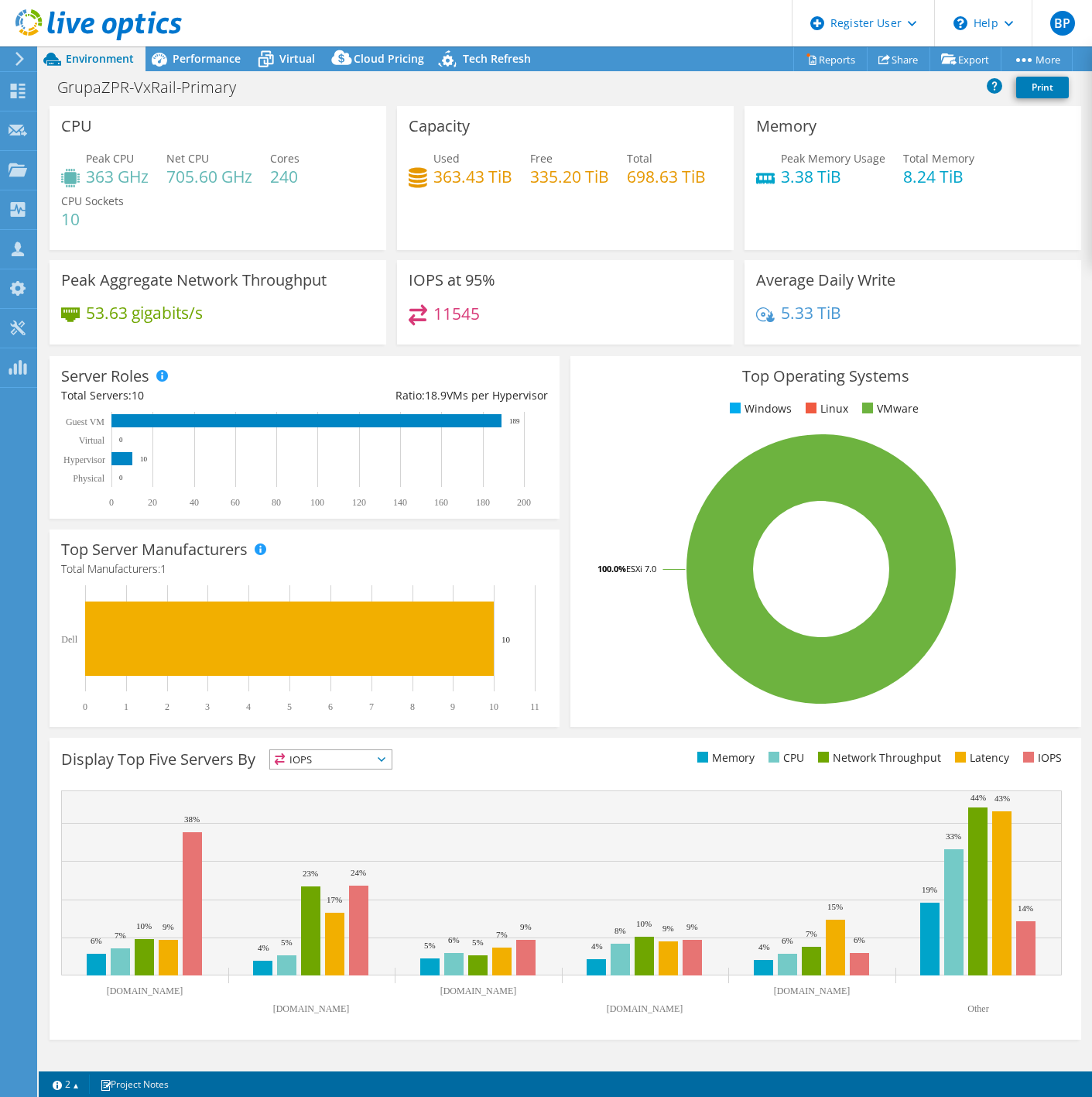
select select "USD"
click at [218, 57] on span "Performance" at bounding box center [206, 59] width 68 height 15
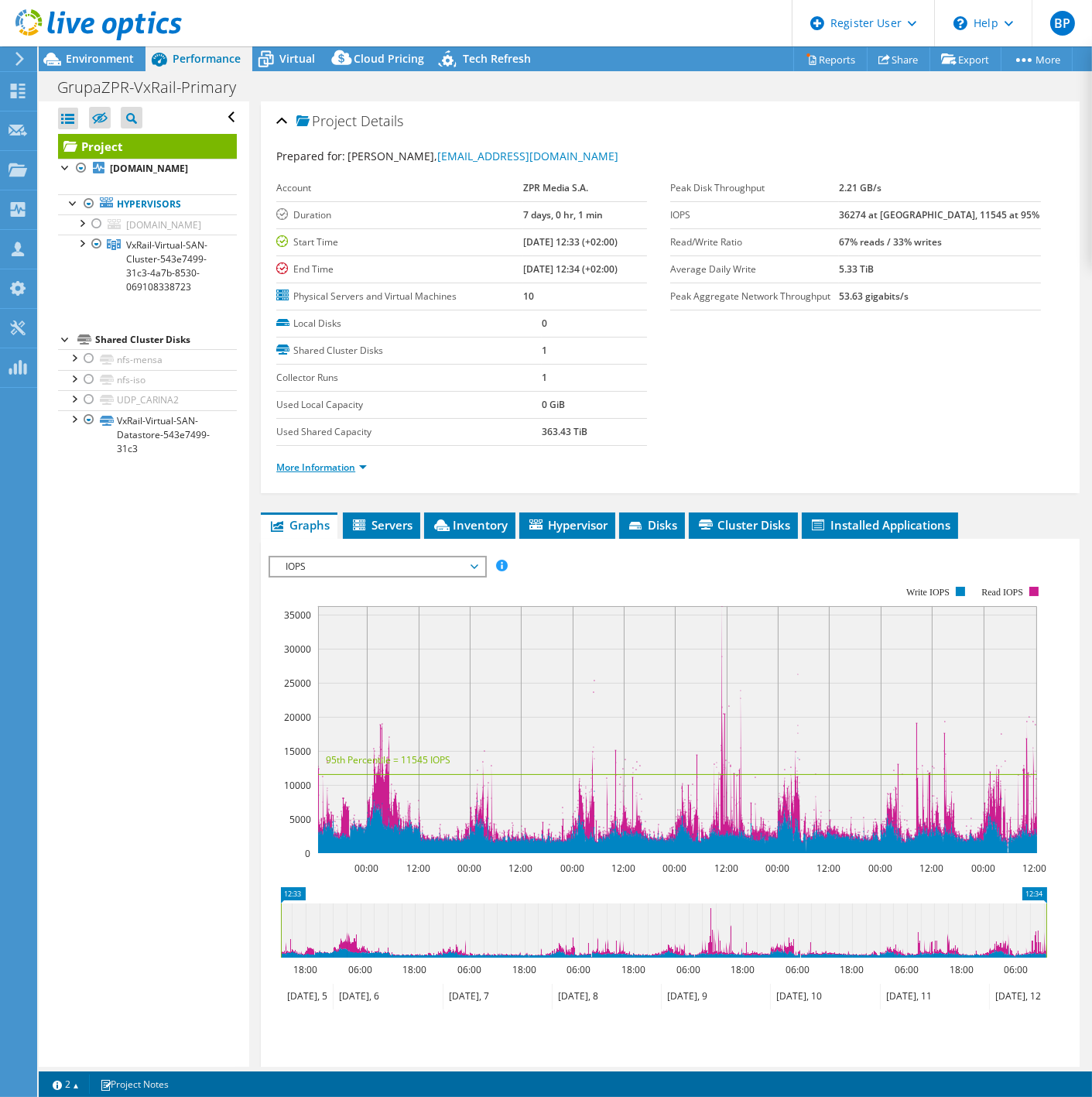
click at [341, 468] on link "More Information" at bounding box center [322, 467] width 91 height 13
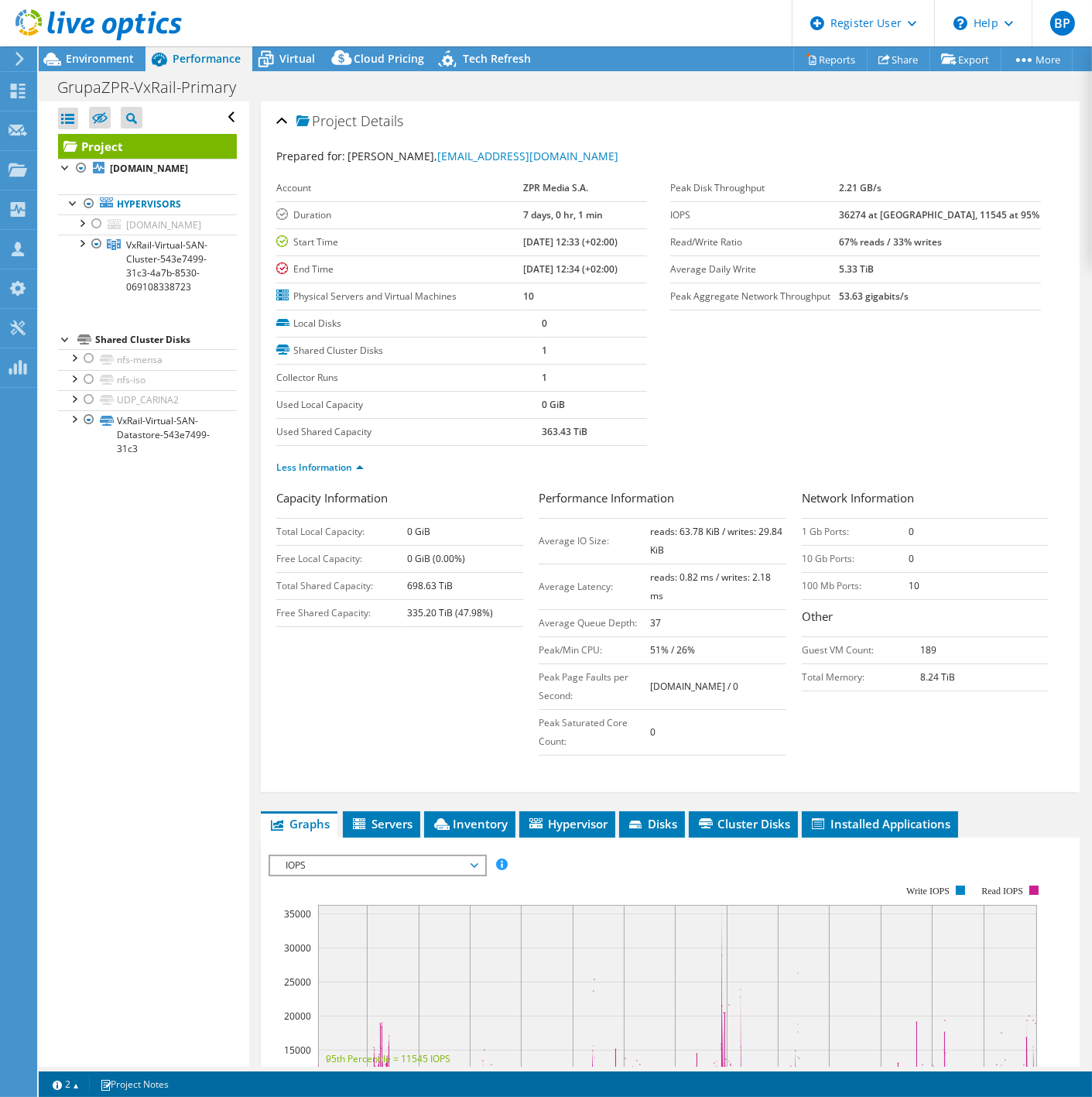
click at [347, 863] on span "IOPS" at bounding box center [377, 866] width 199 height 19
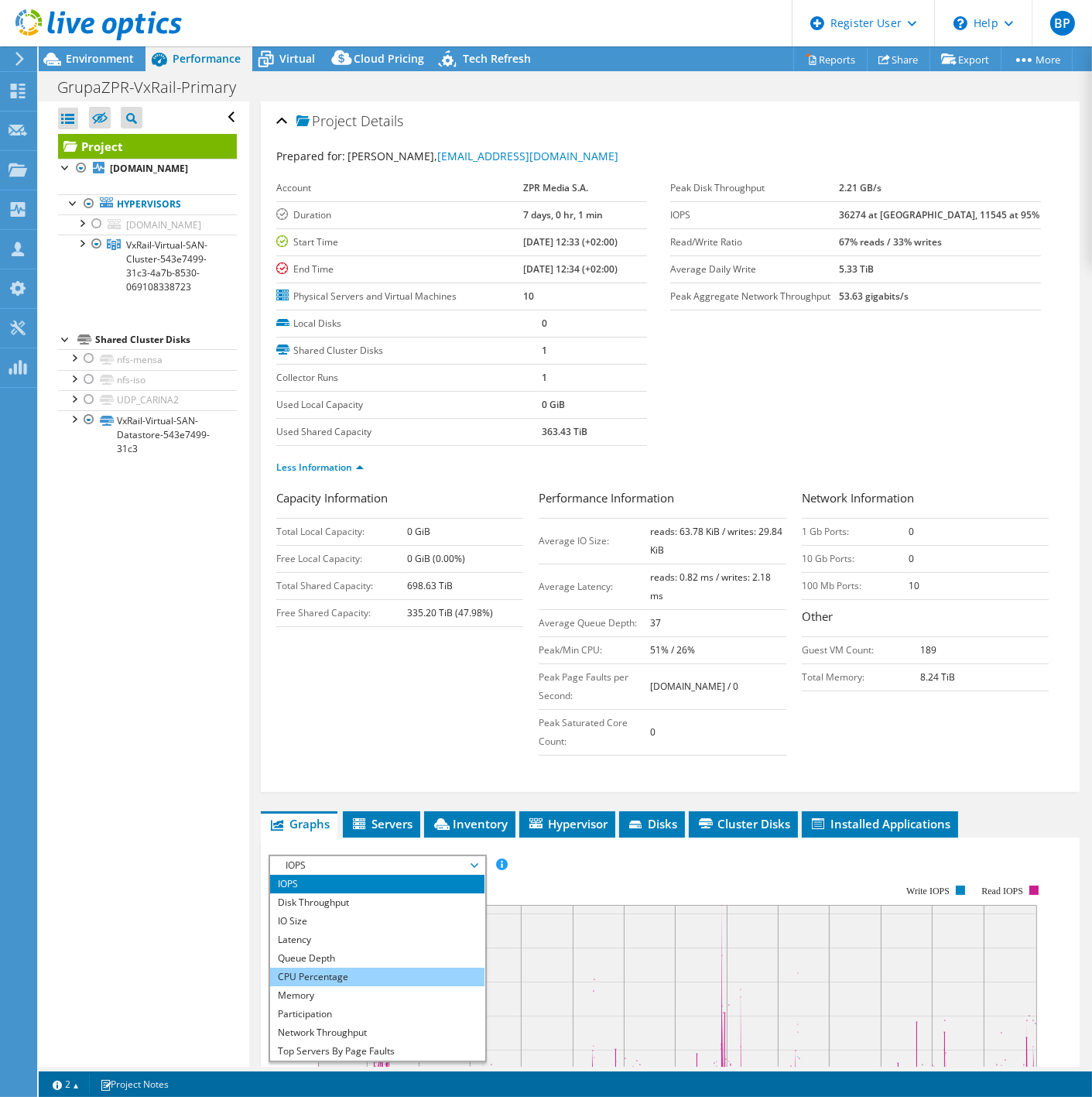
click at [345, 977] on li "CPU Percentage" at bounding box center [377, 978] width 214 height 19
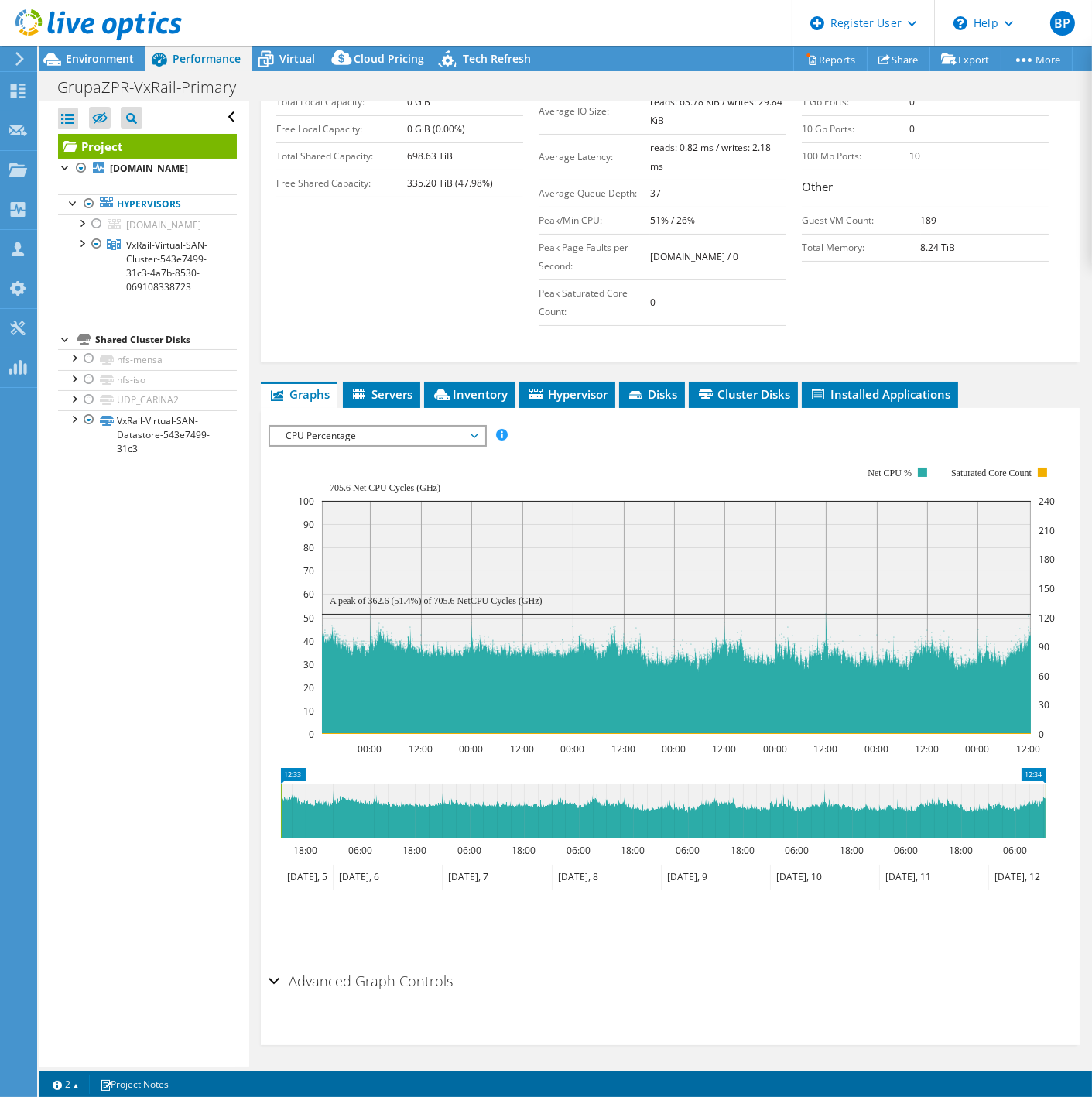
scroll to position [431, 0]
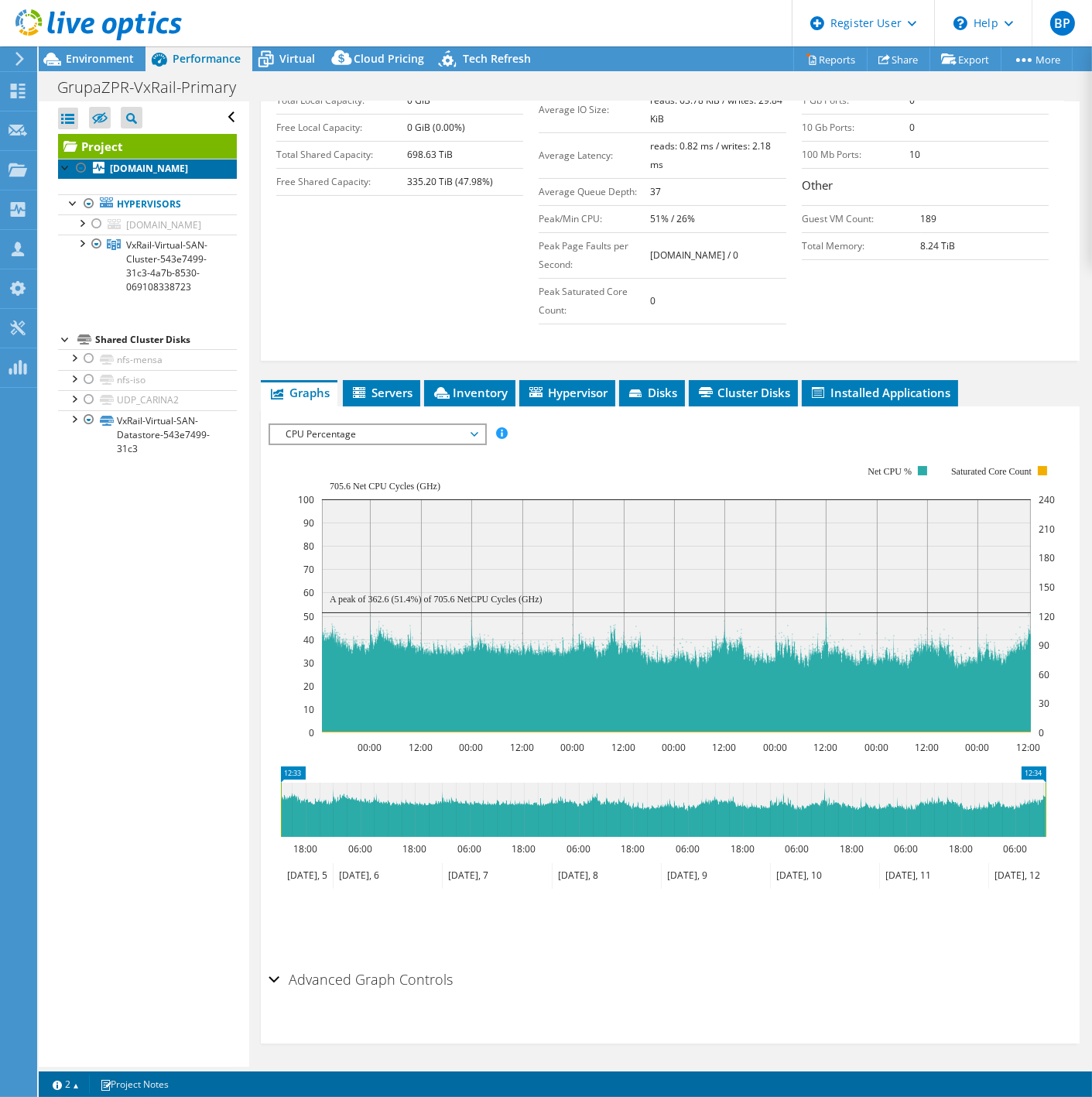
click at [139, 175] on b "[DOMAIN_NAME]" at bounding box center [149, 169] width 79 height 13
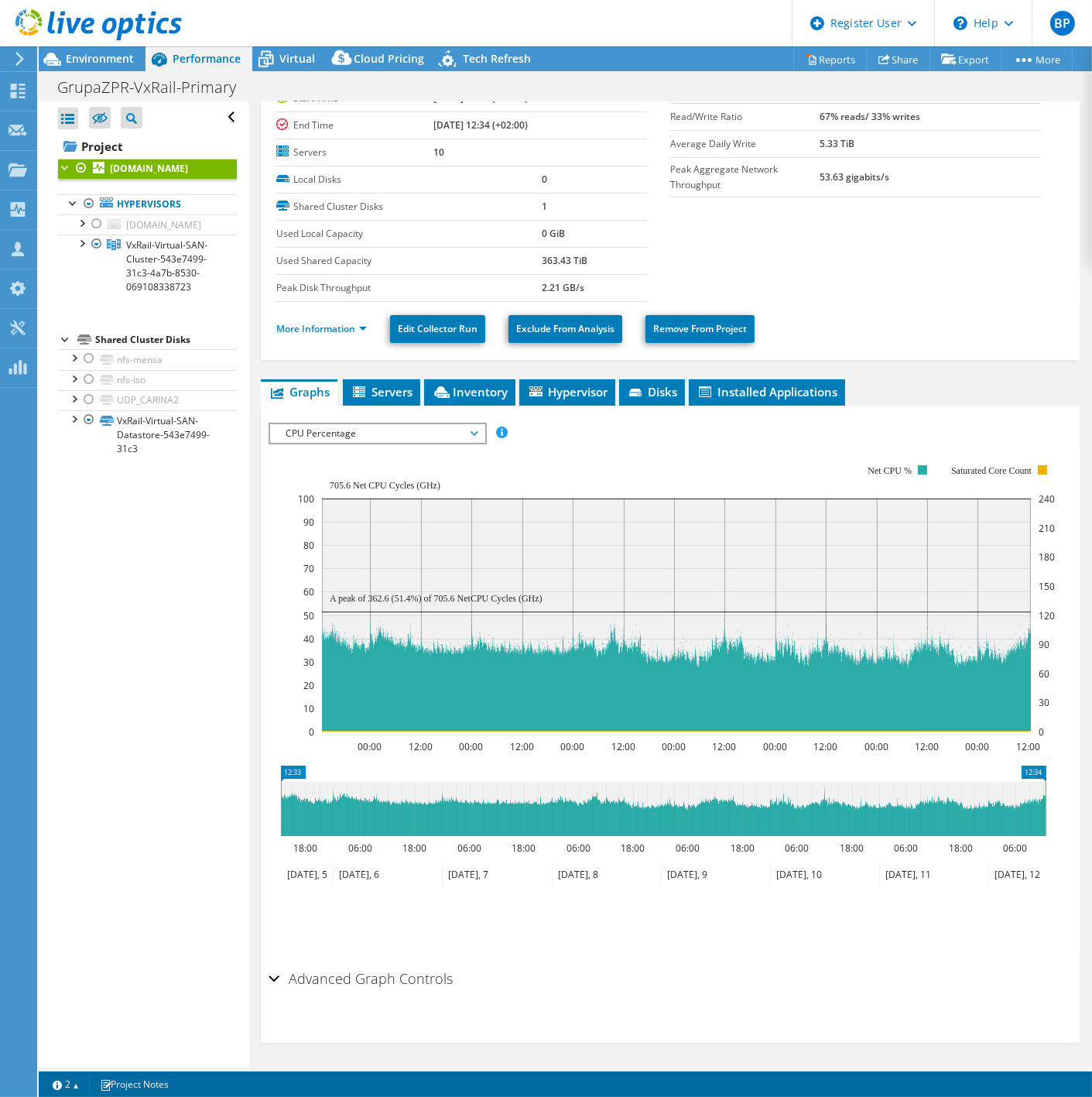
scroll to position [0, 0]
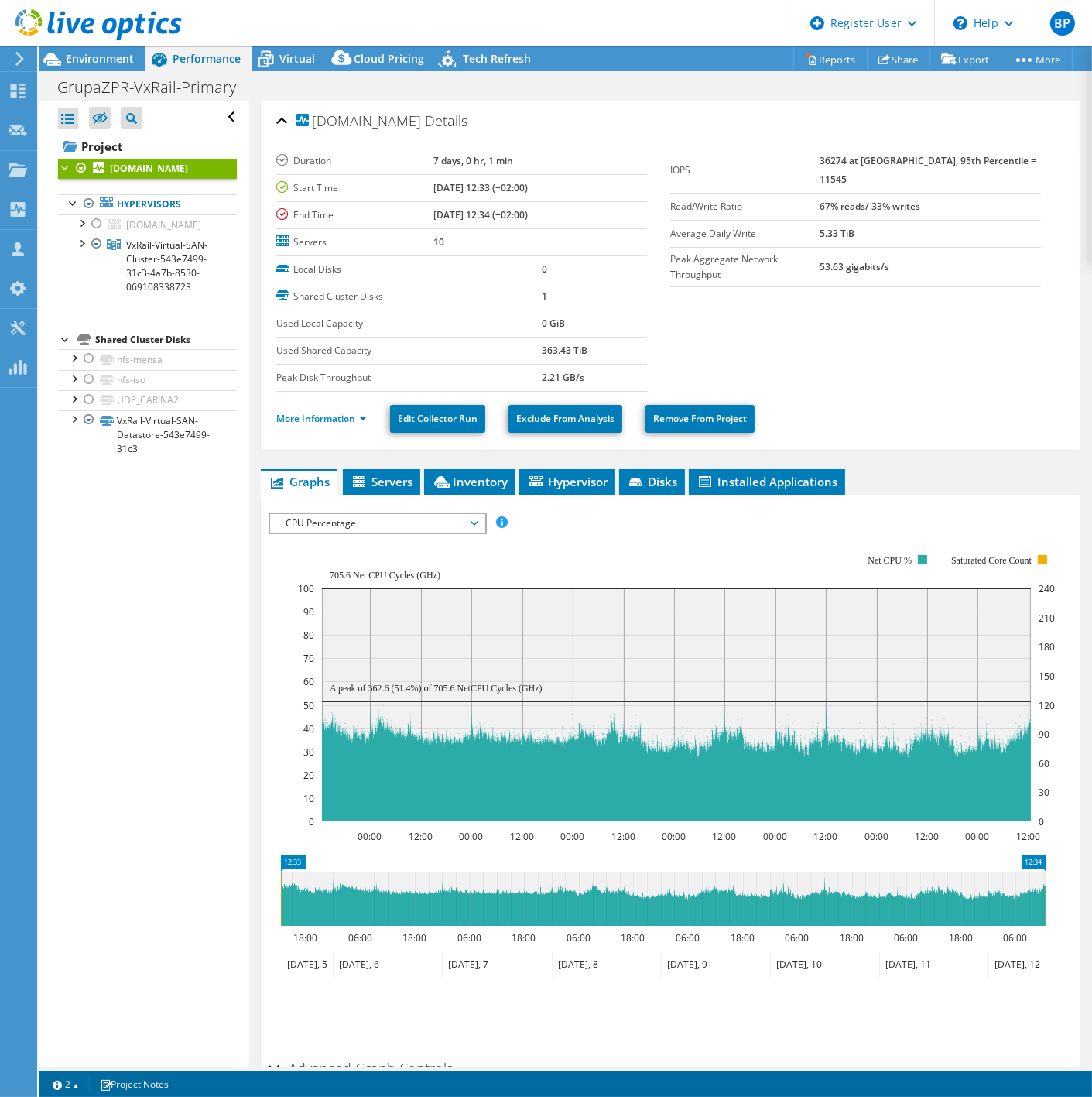
click at [375, 388] on td "Peak Disk Throughput" at bounding box center [409, 377] width 265 height 27
click at [366, 474] on span "Servers" at bounding box center [381, 481] width 62 height 15
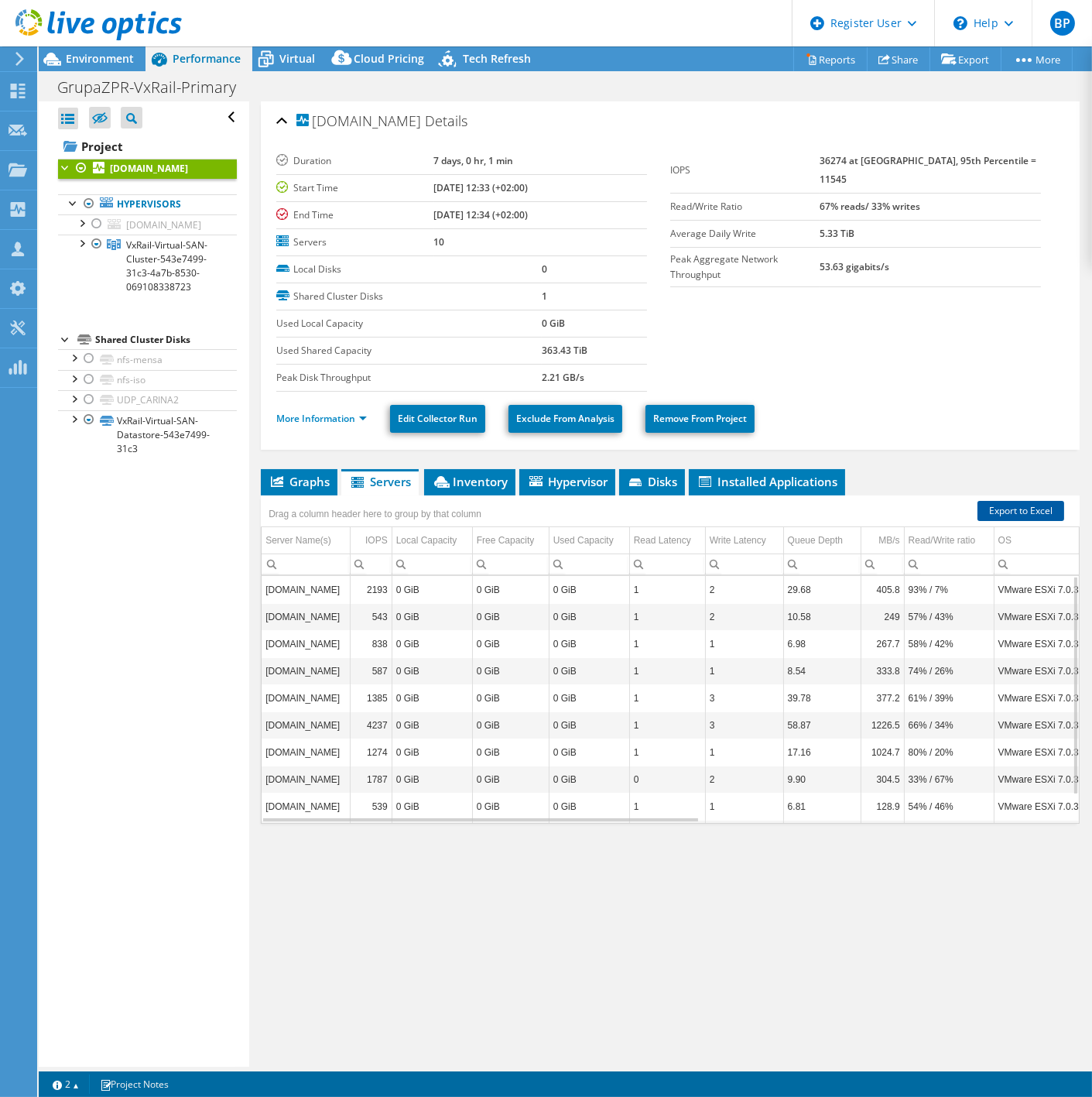
click at [1000, 508] on link "Export to Excel" at bounding box center [1021, 511] width 87 height 20
click at [103, 667] on div "Open All Close All Hide Excluded Nodes Project Tree Filter" at bounding box center [143, 584] width 209 height 965
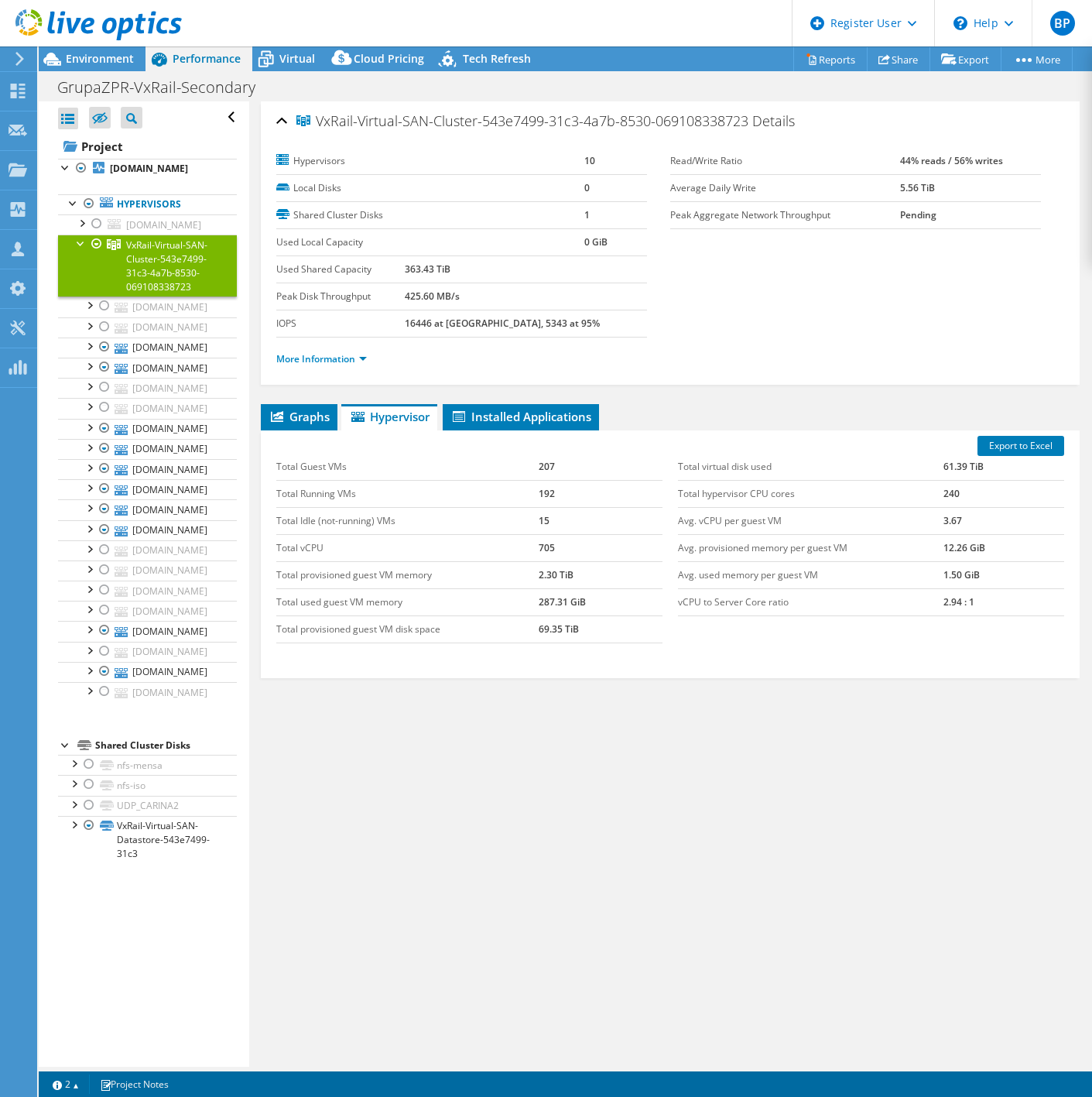
select select "USD"
click at [140, 175] on b "[DOMAIN_NAME]" at bounding box center [149, 169] width 79 height 13
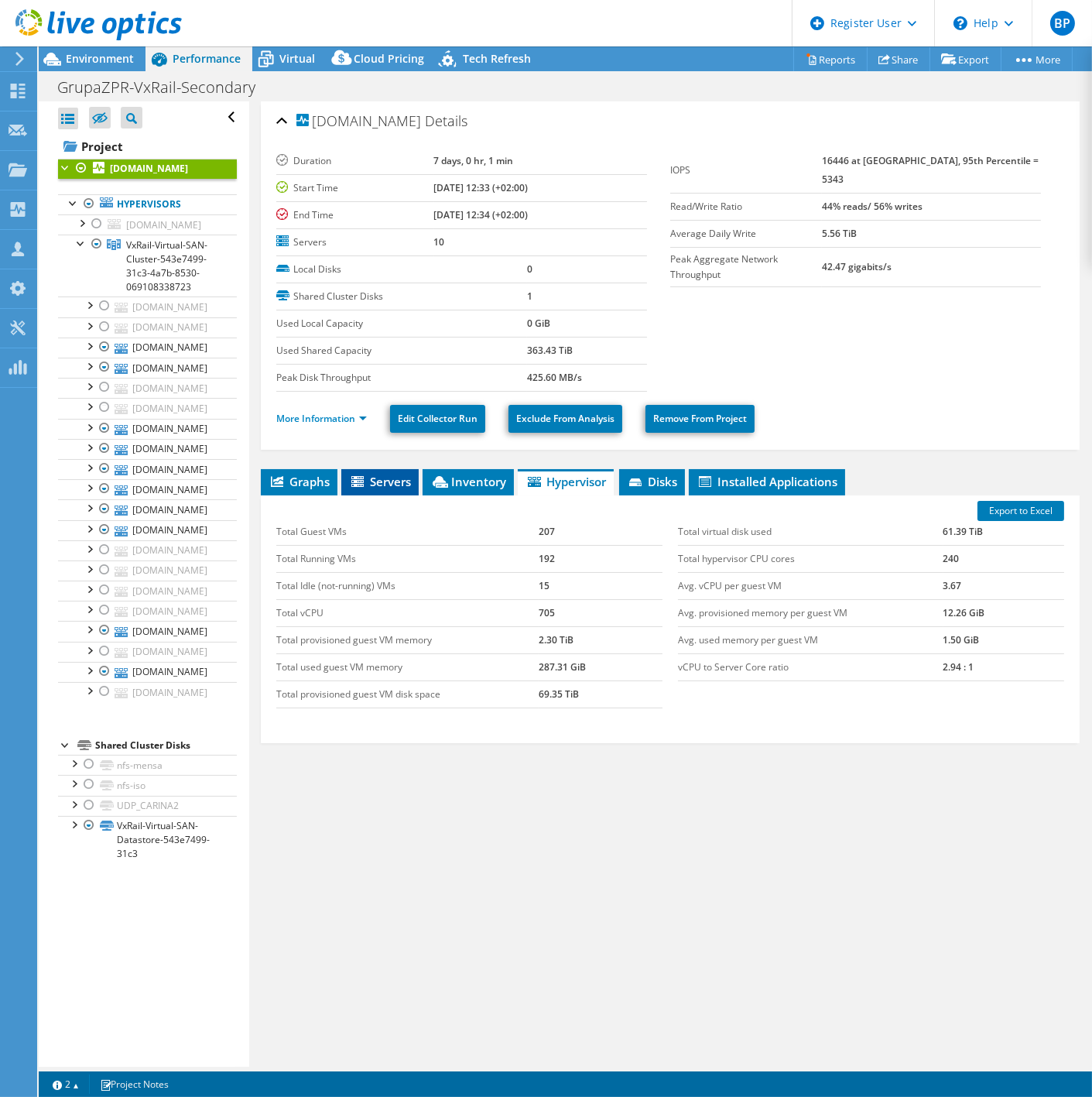
click at [383, 478] on span "Servers" at bounding box center [380, 481] width 62 height 15
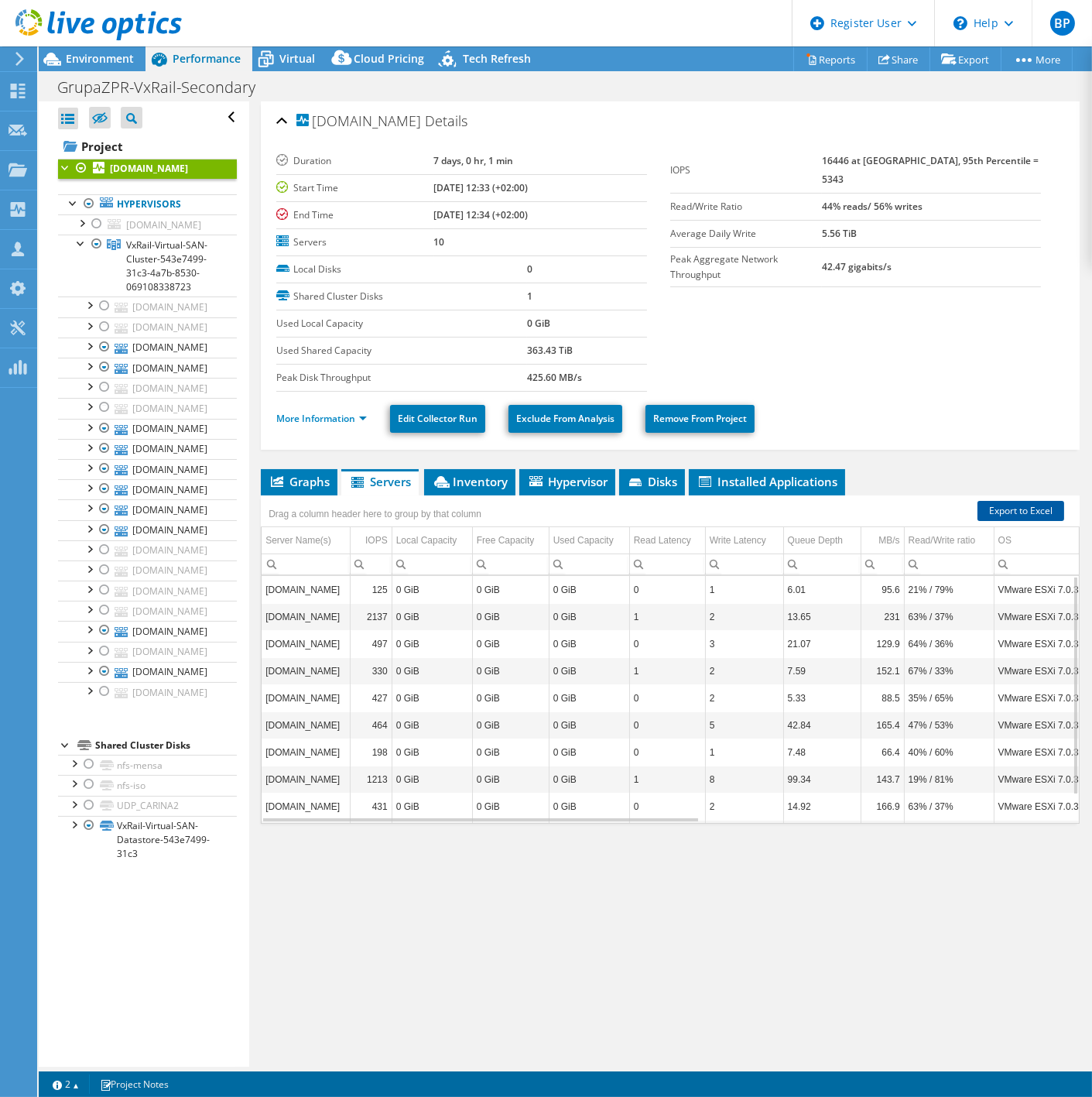
click at [994, 507] on link "Export to Excel" at bounding box center [1021, 511] width 87 height 20
